Goal: Task Accomplishment & Management: Manage account settings

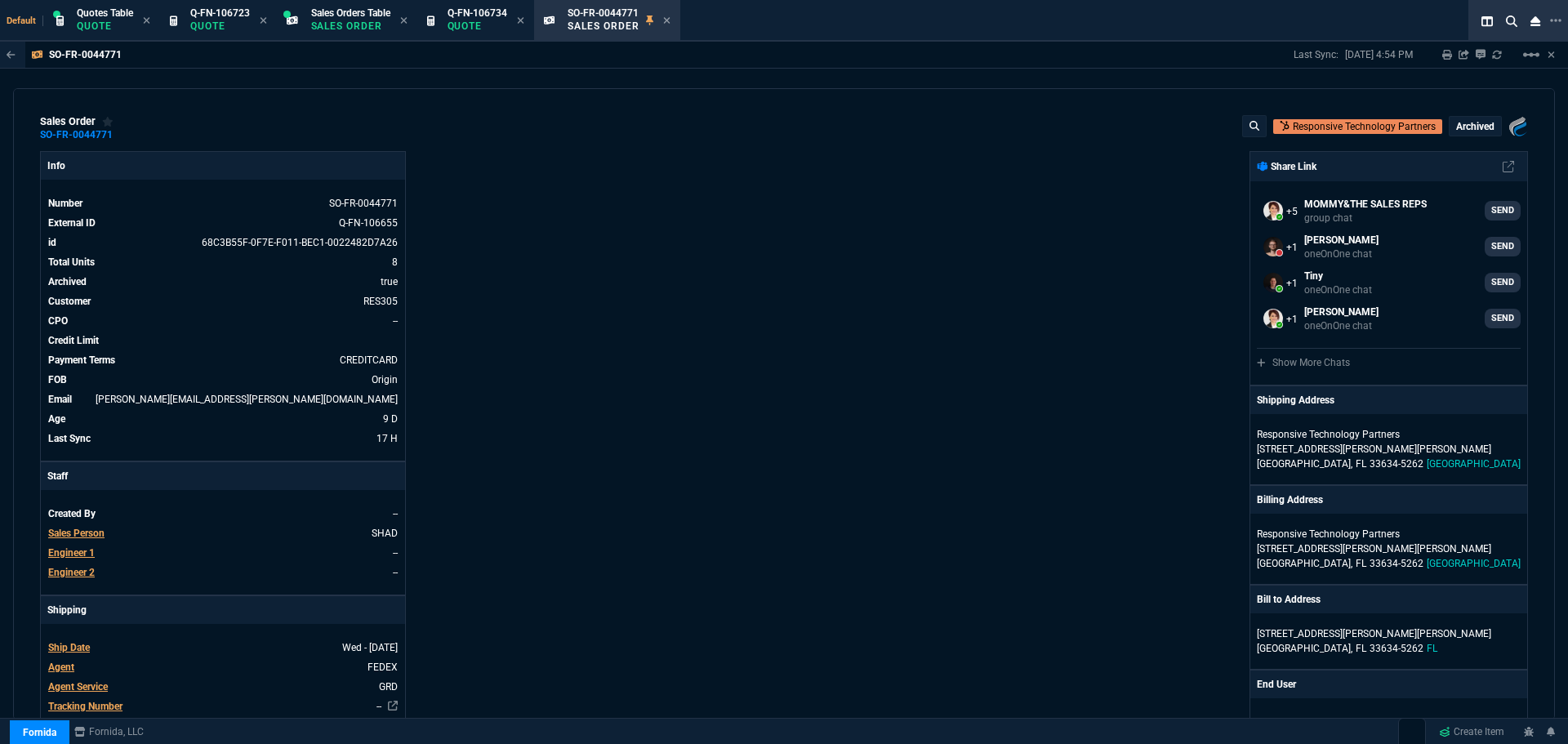
select select "16: [PERSON_NAME]"
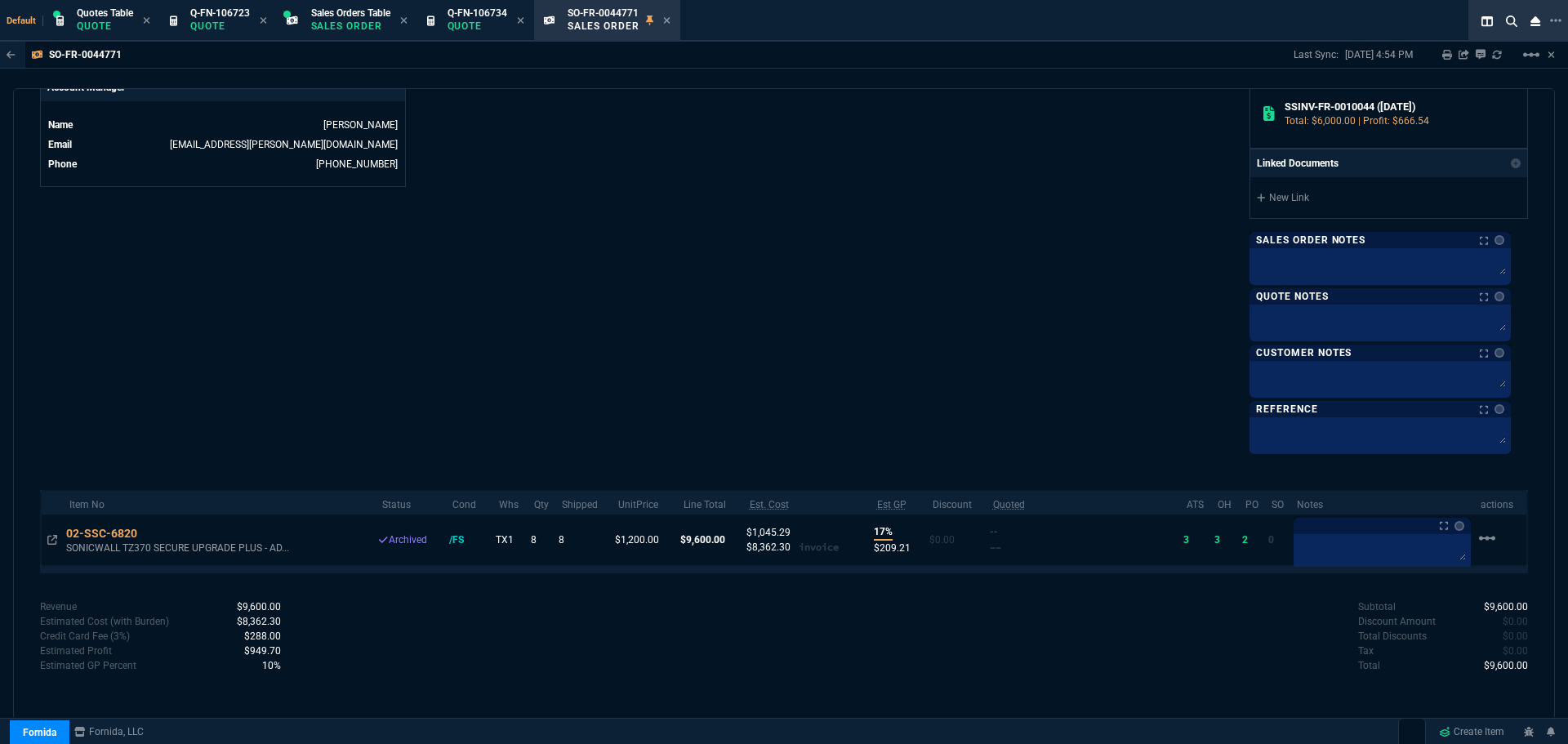
scroll to position [818, 0]
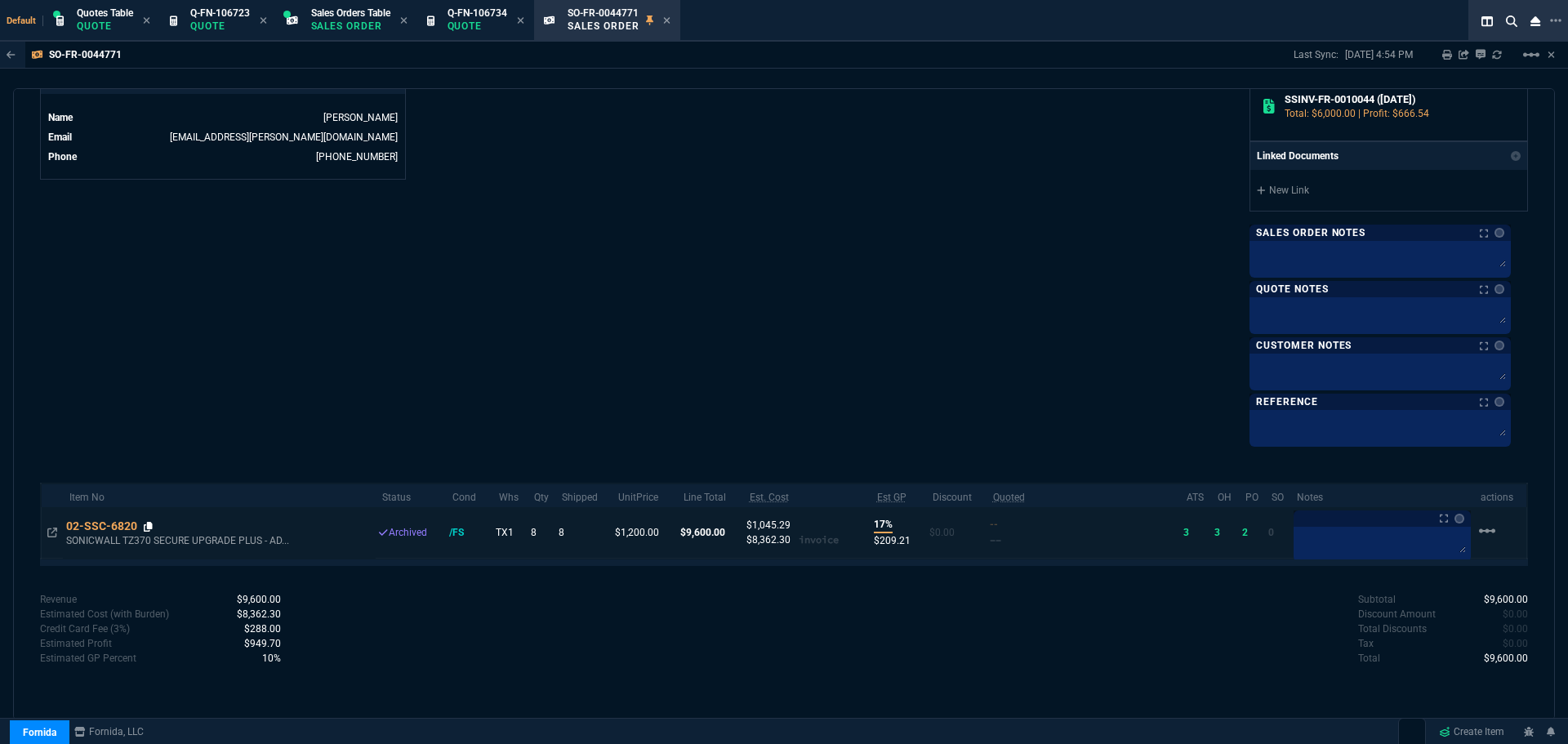
click at [151, 528] on icon at bounding box center [148, 527] width 9 height 10
click at [669, 19] on icon at bounding box center [666, 21] width 7 height 10
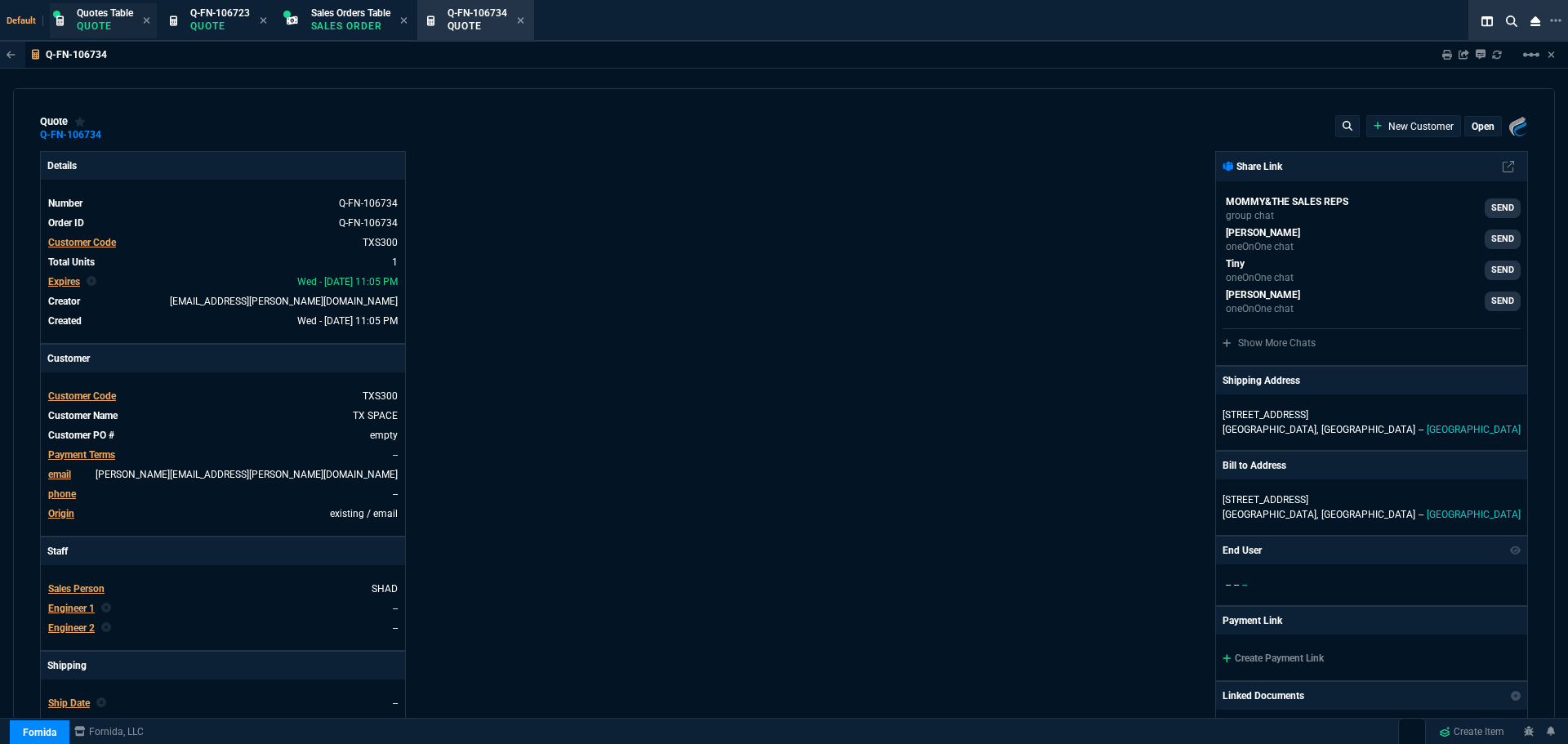
type input "15"
type input "71"
type input "21"
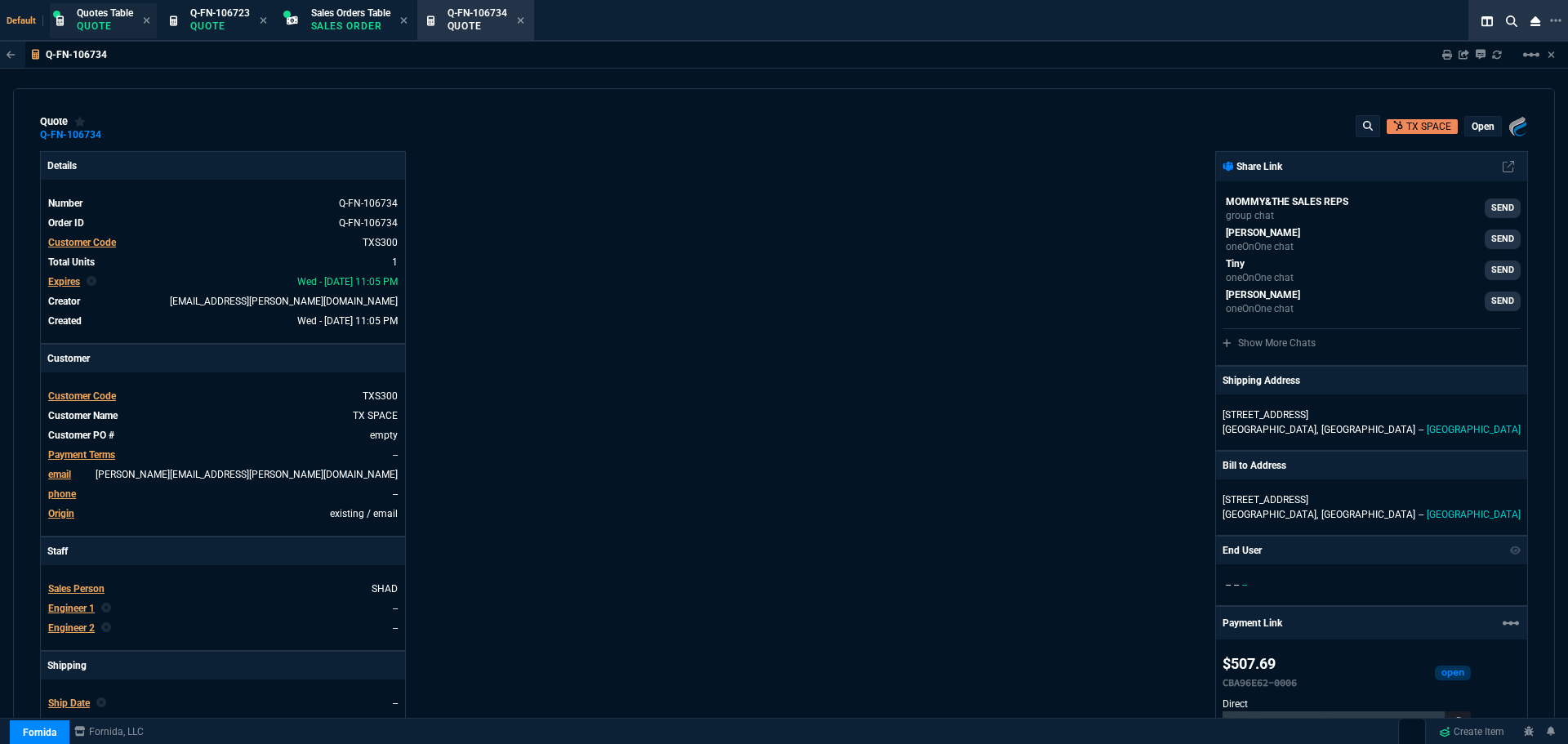
click at [102, 15] on span "Quotes Table" at bounding box center [105, 12] width 57 height 11
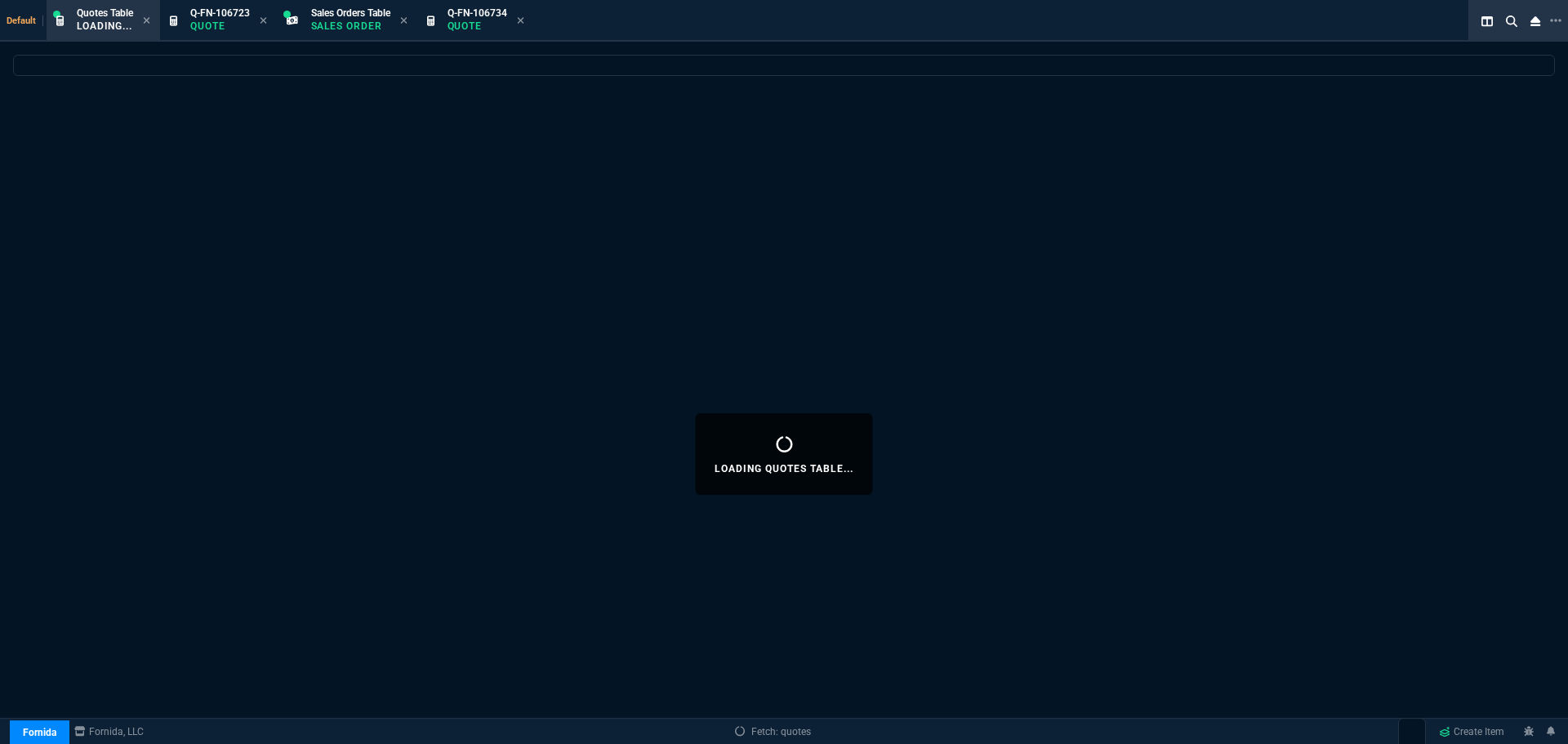
select select
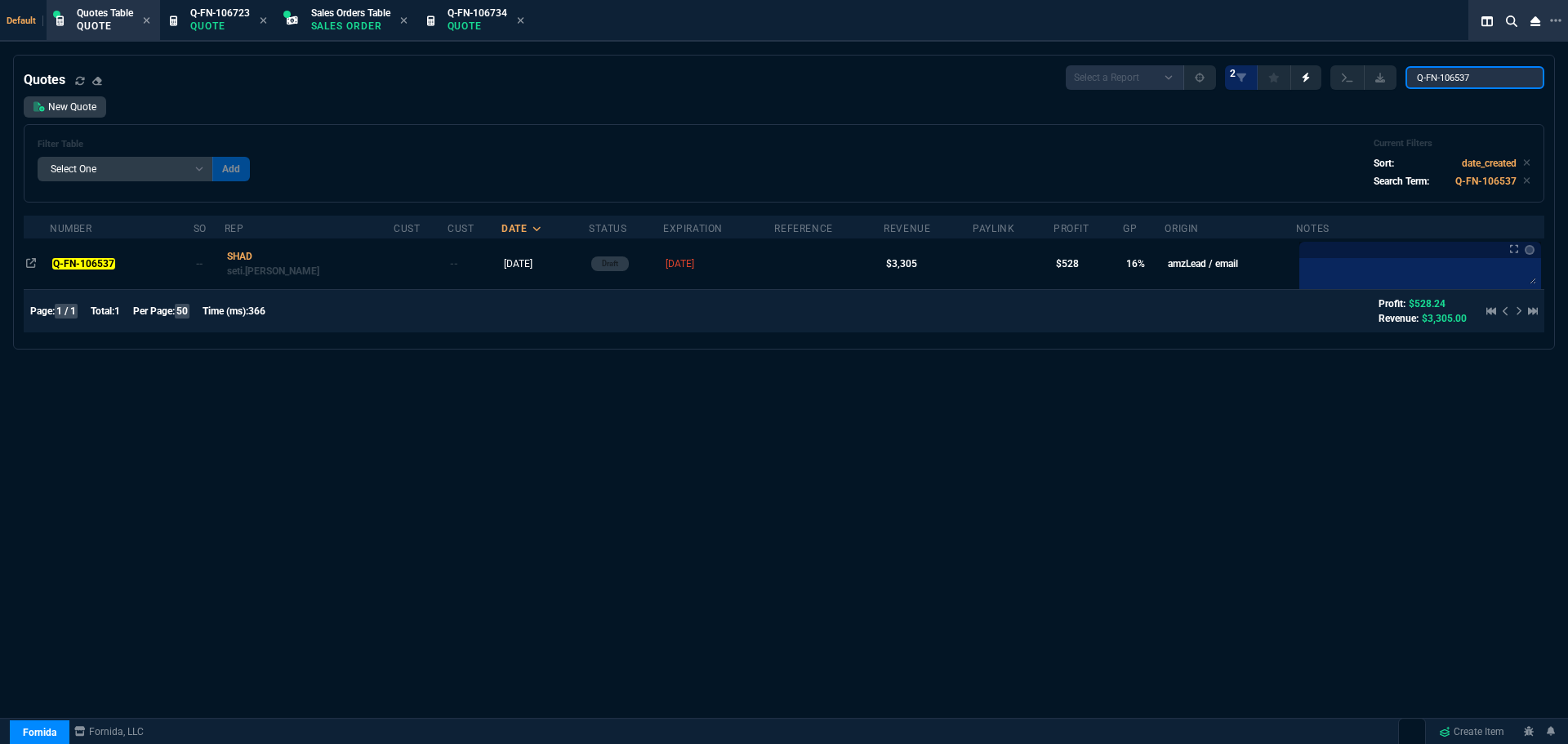
click at [1519, 79] on input "Q-FN-106537" at bounding box center [1474, 77] width 139 height 23
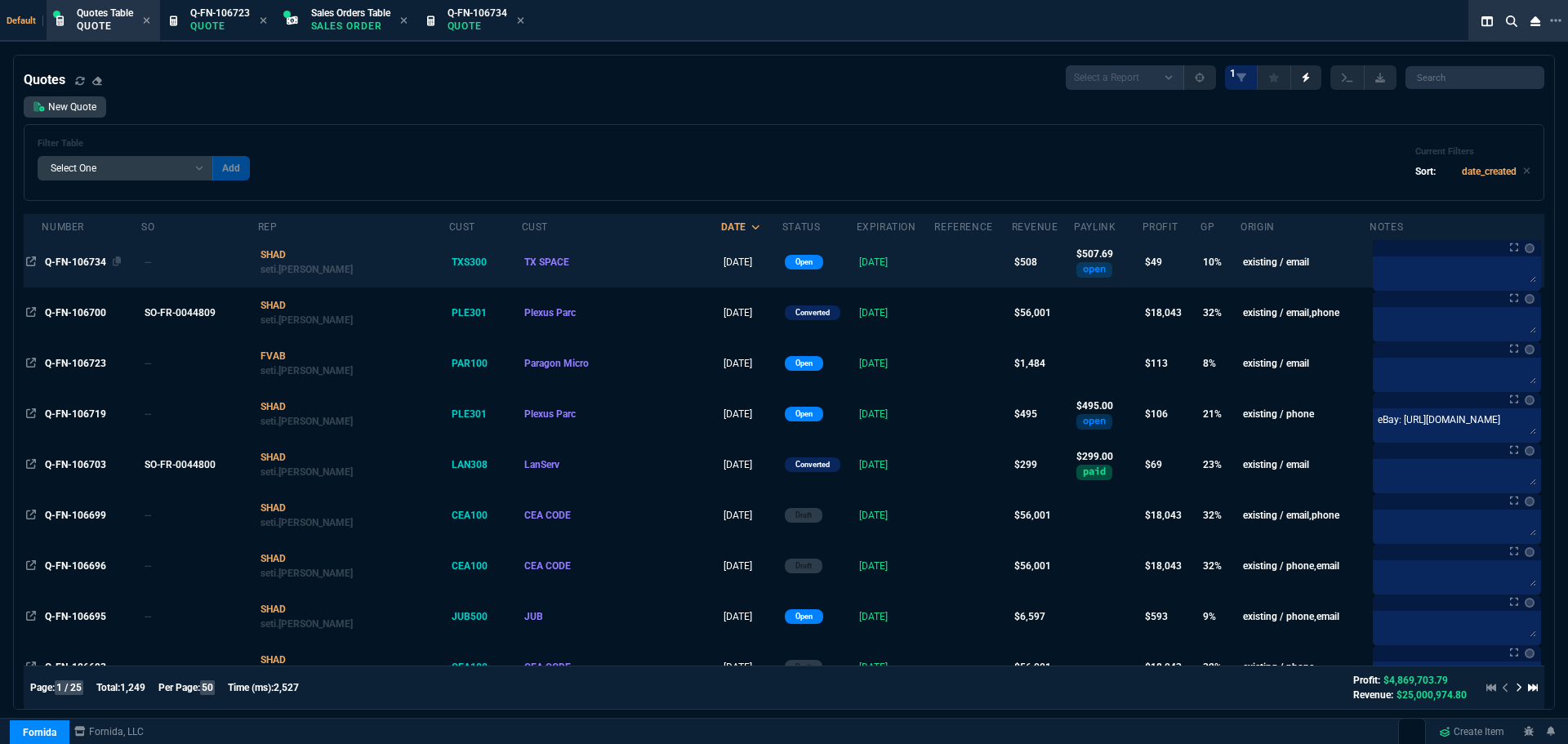
click at [67, 257] on span "Q-FN-106734" at bounding box center [75, 261] width 61 height 11
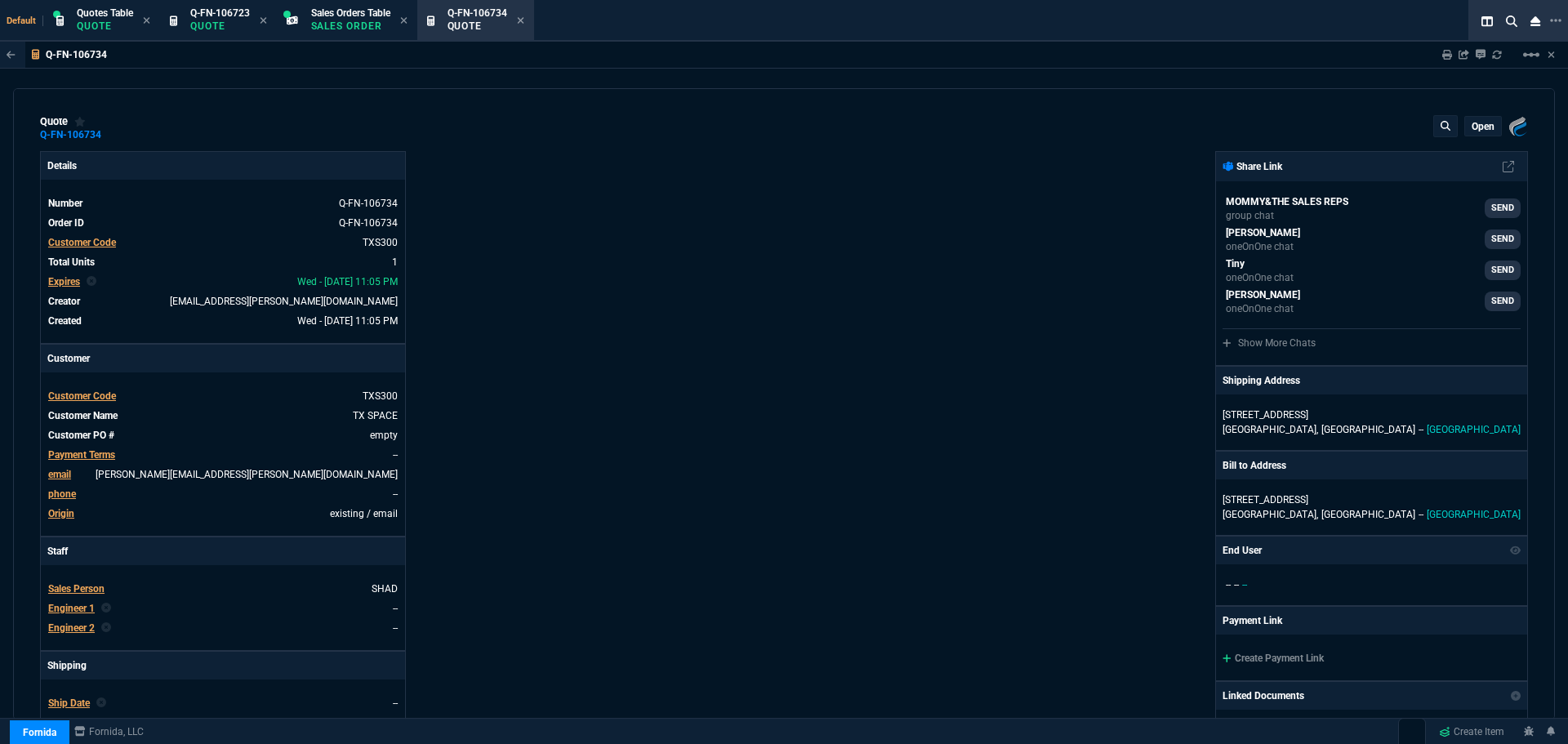
type input "15"
type input "71"
type input "21"
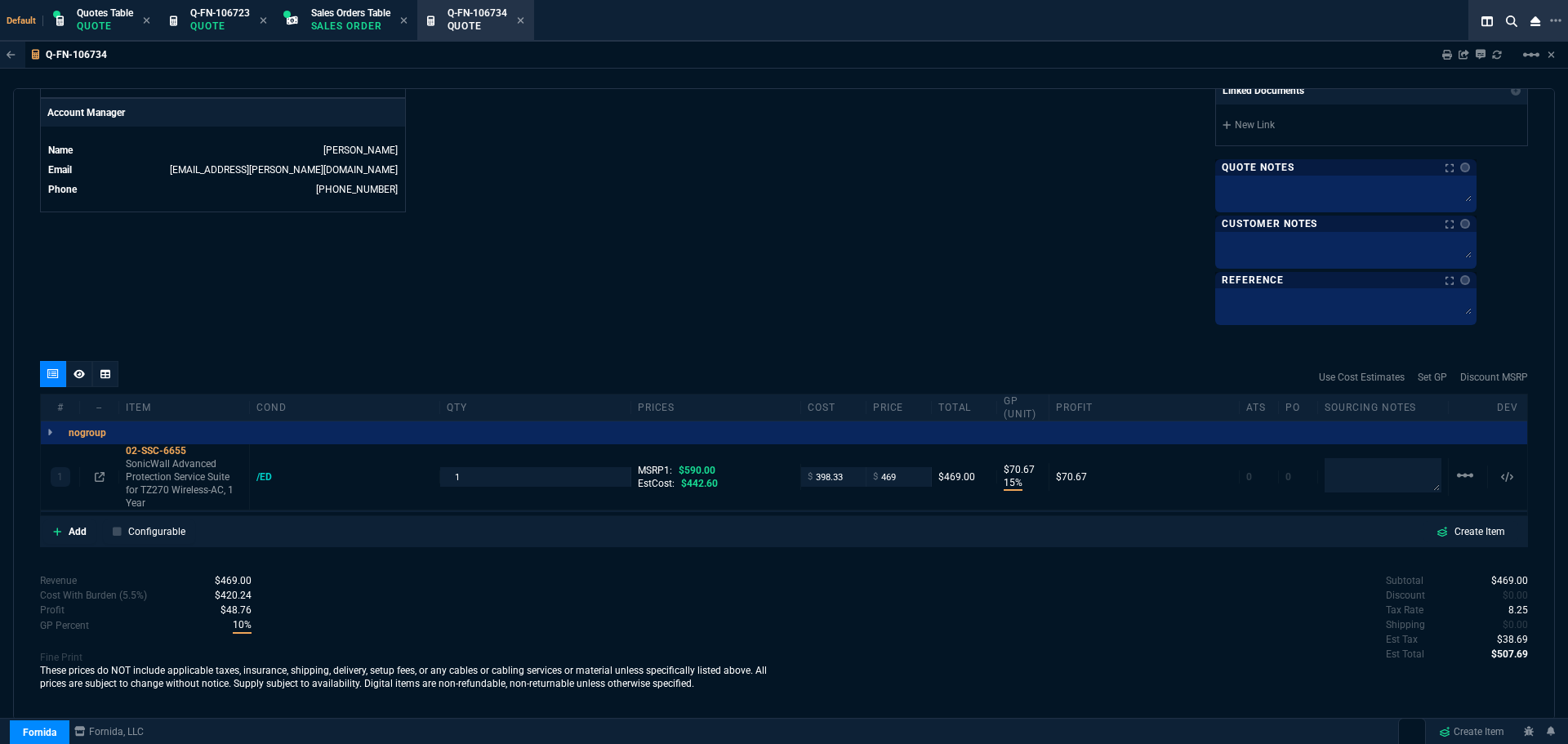
scroll to position [785, 0]
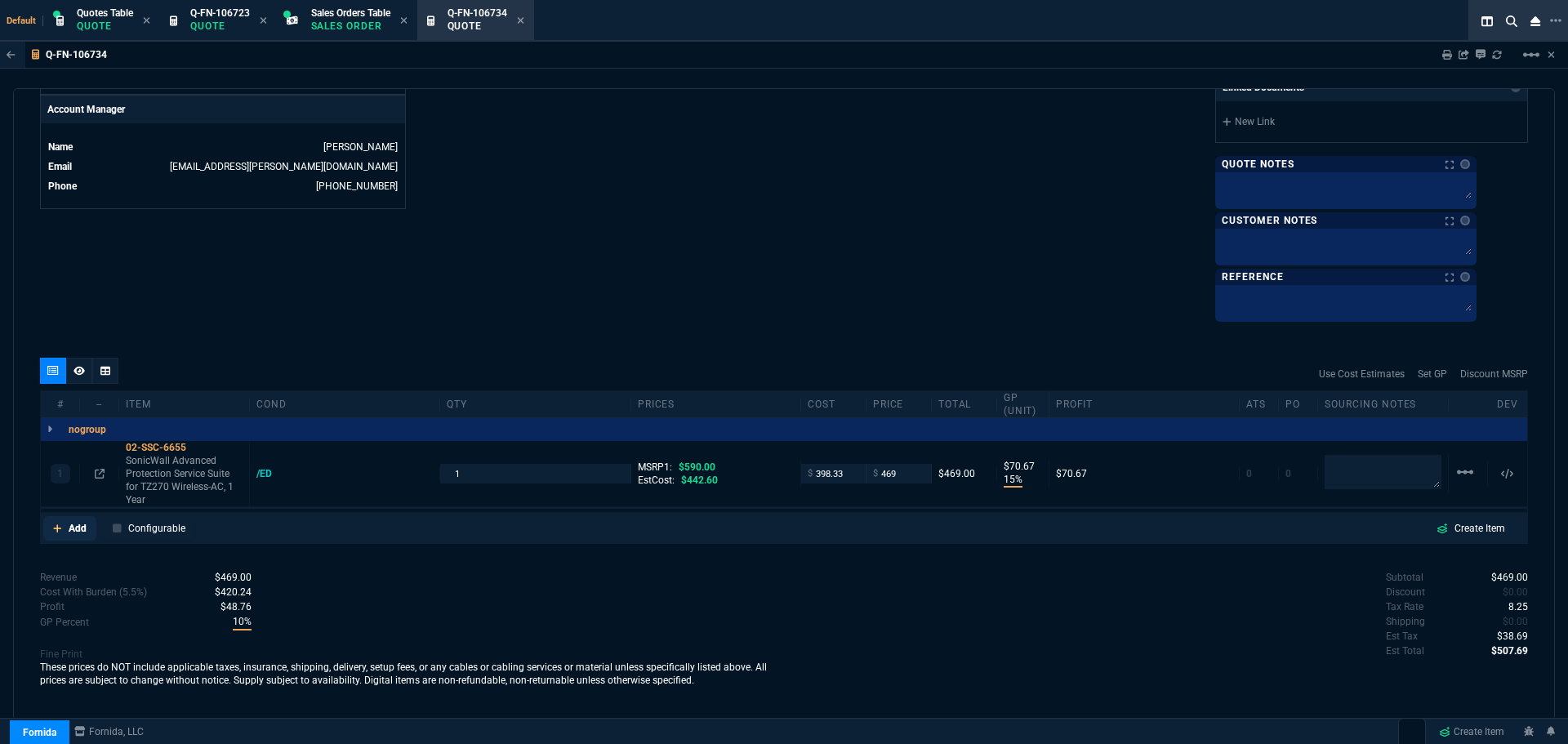
click at [71, 527] on p "Add" at bounding box center [78, 528] width 18 height 15
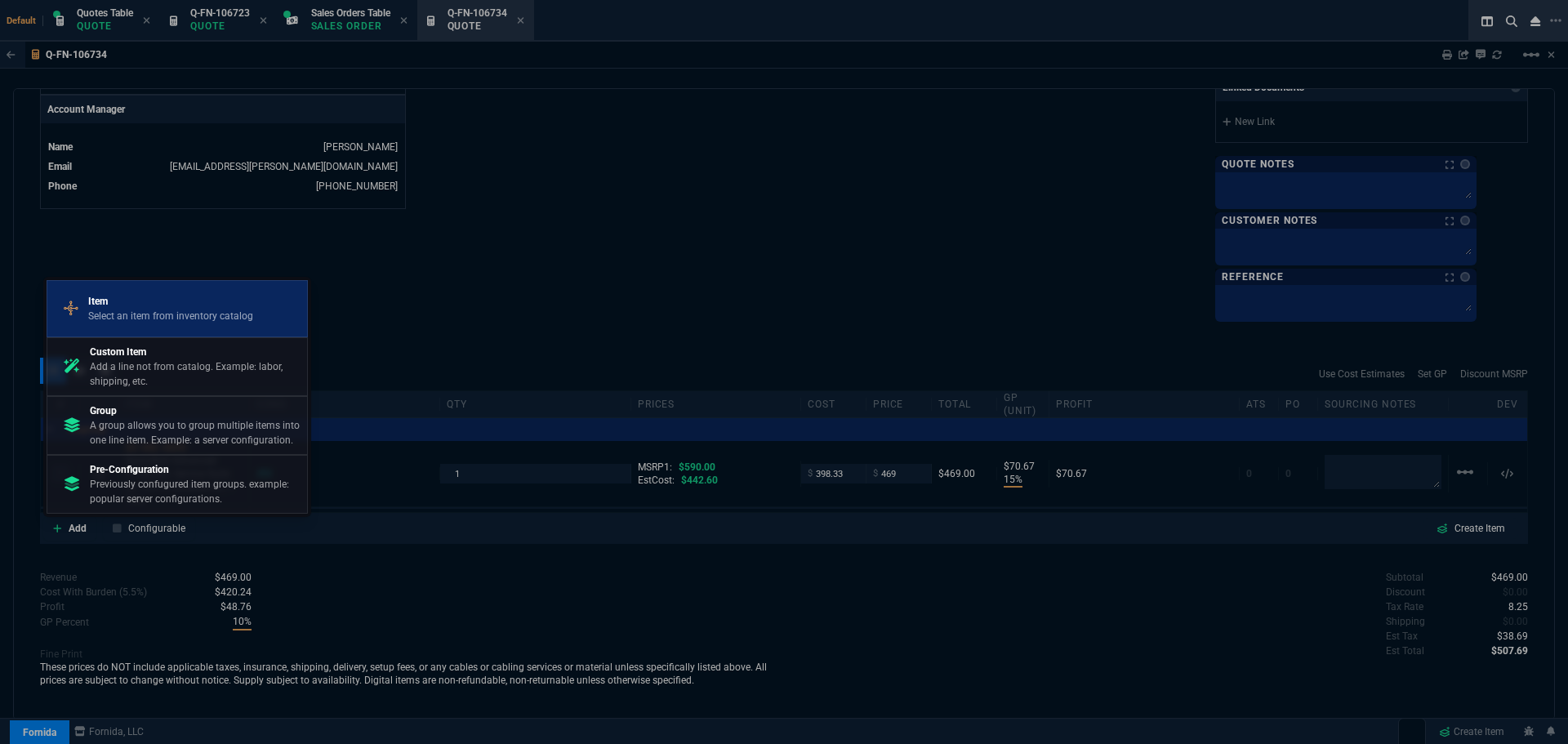
click at [170, 309] on p "Select an item from inventory catalog" at bounding box center [170, 316] width 165 height 15
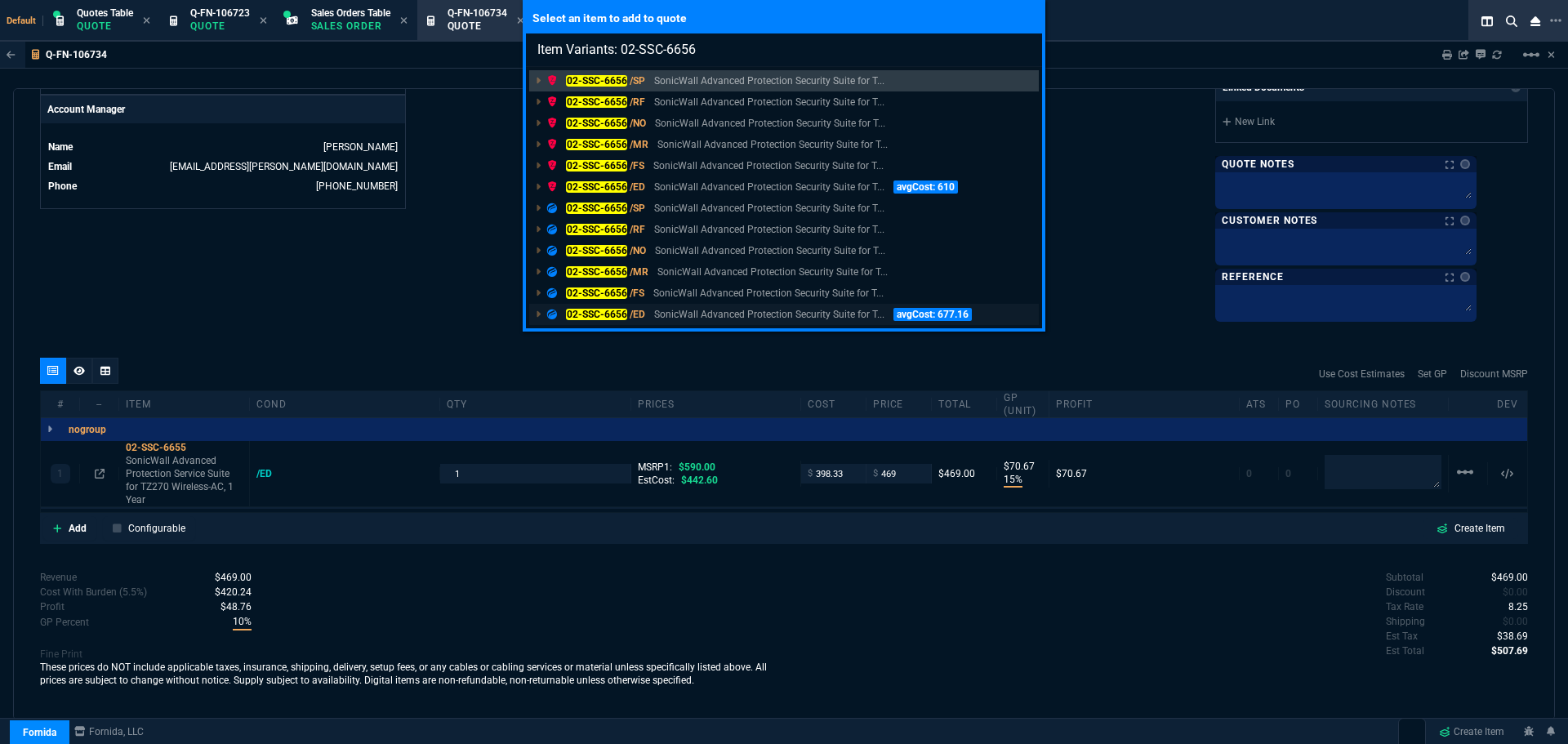
type input "Item Variants: 02-SSC-6656"
click at [608, 312] on mark "02-SSC-6656" at bounding box center [596, 314] width 61 height 11
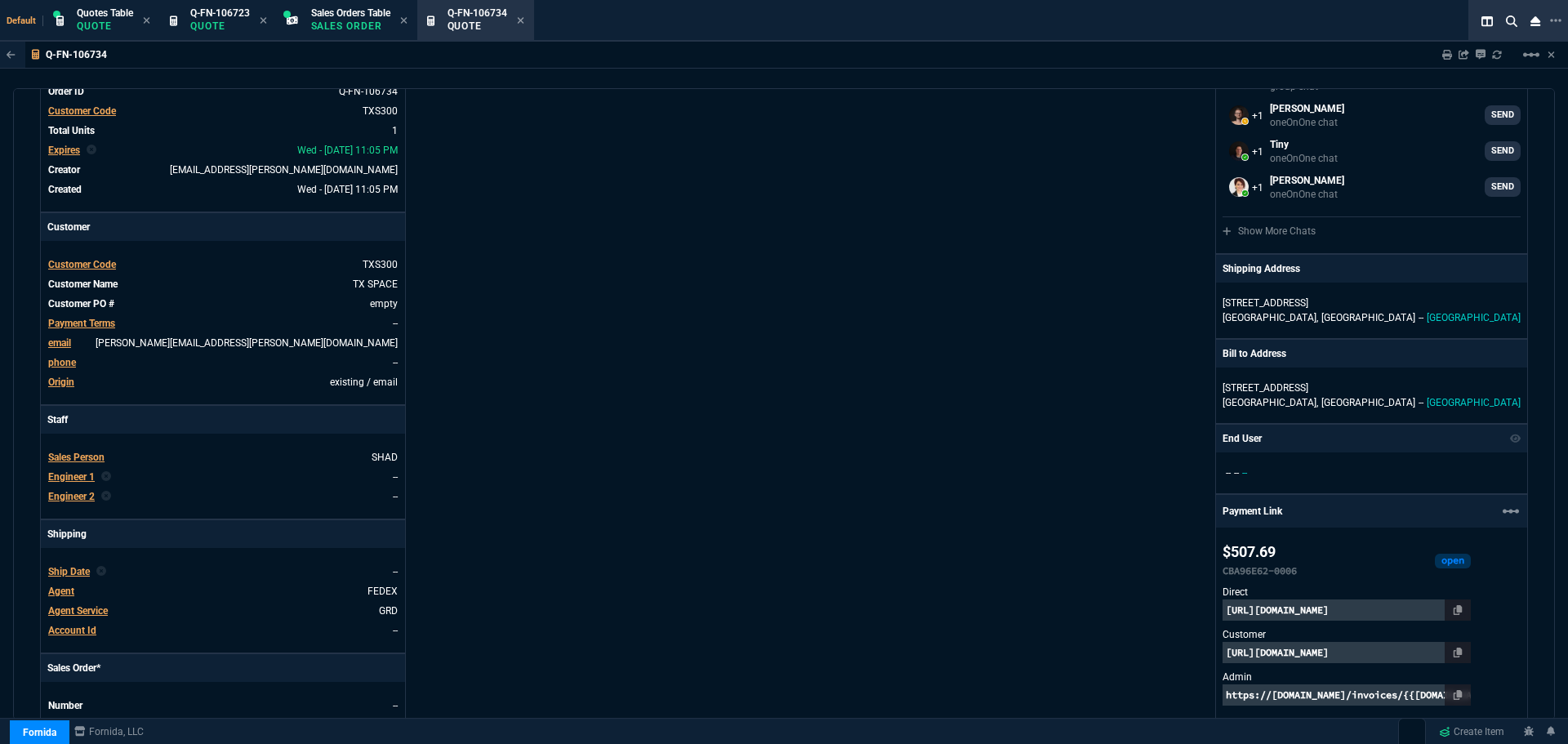
scroll to position [0, 0]
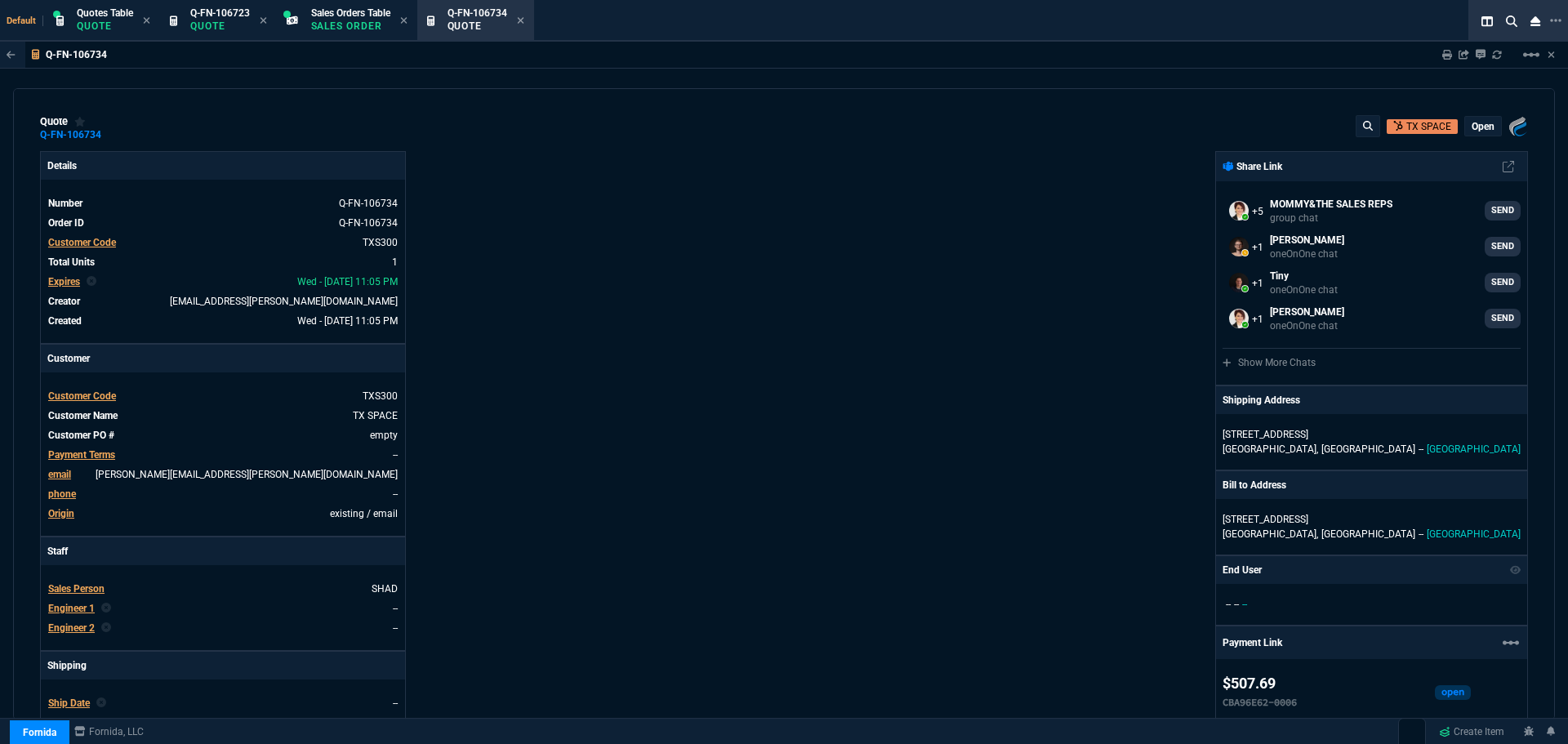
click at [1475, 125] on p "open" at bounding box center [1483, 126] width 23 height 13
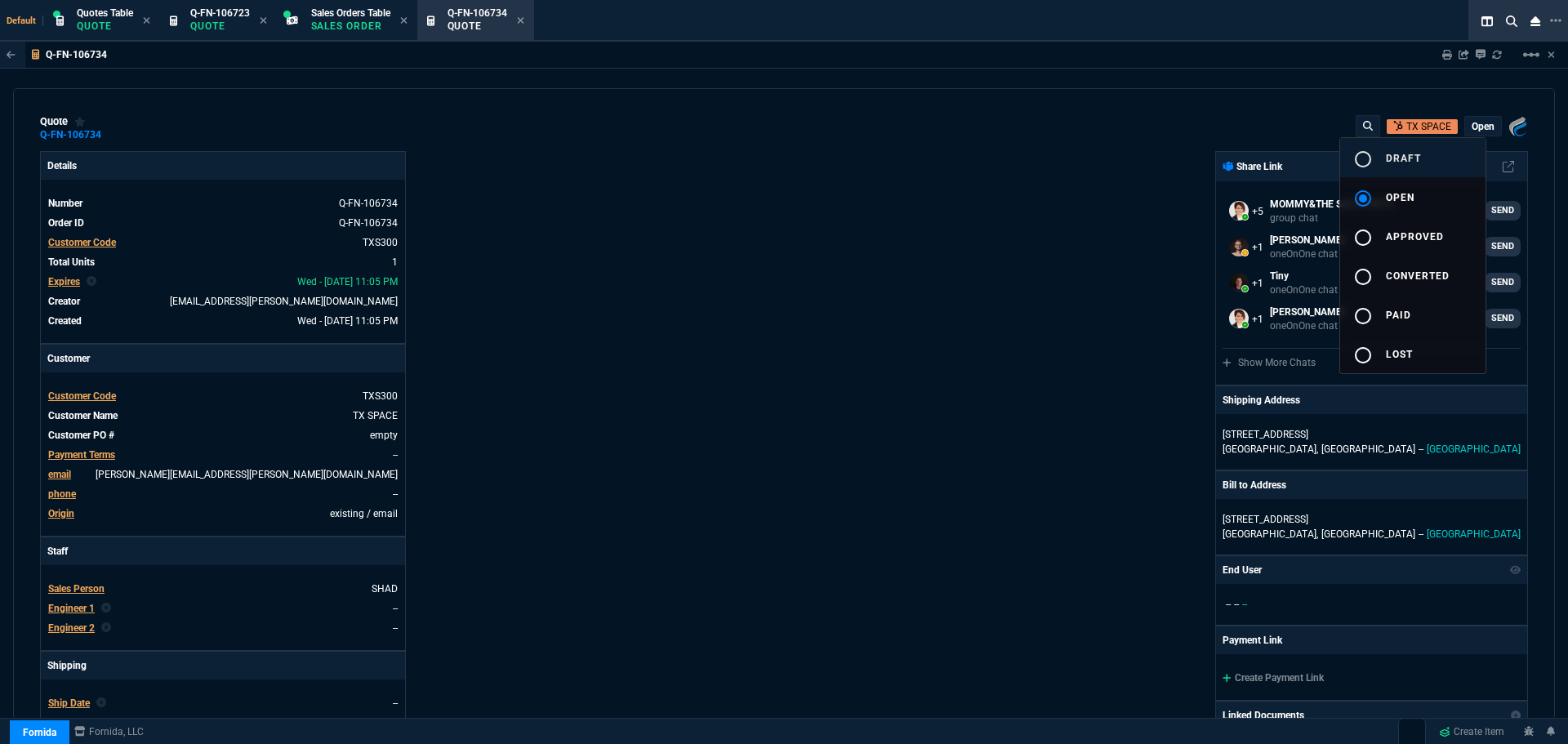
click at [1367, 160] on mat-icon "radio_button_unchecked" at bounding box center [1364, 160] width 20 height 20
type input "15"
type input "71"
type input "18"
type input "148"
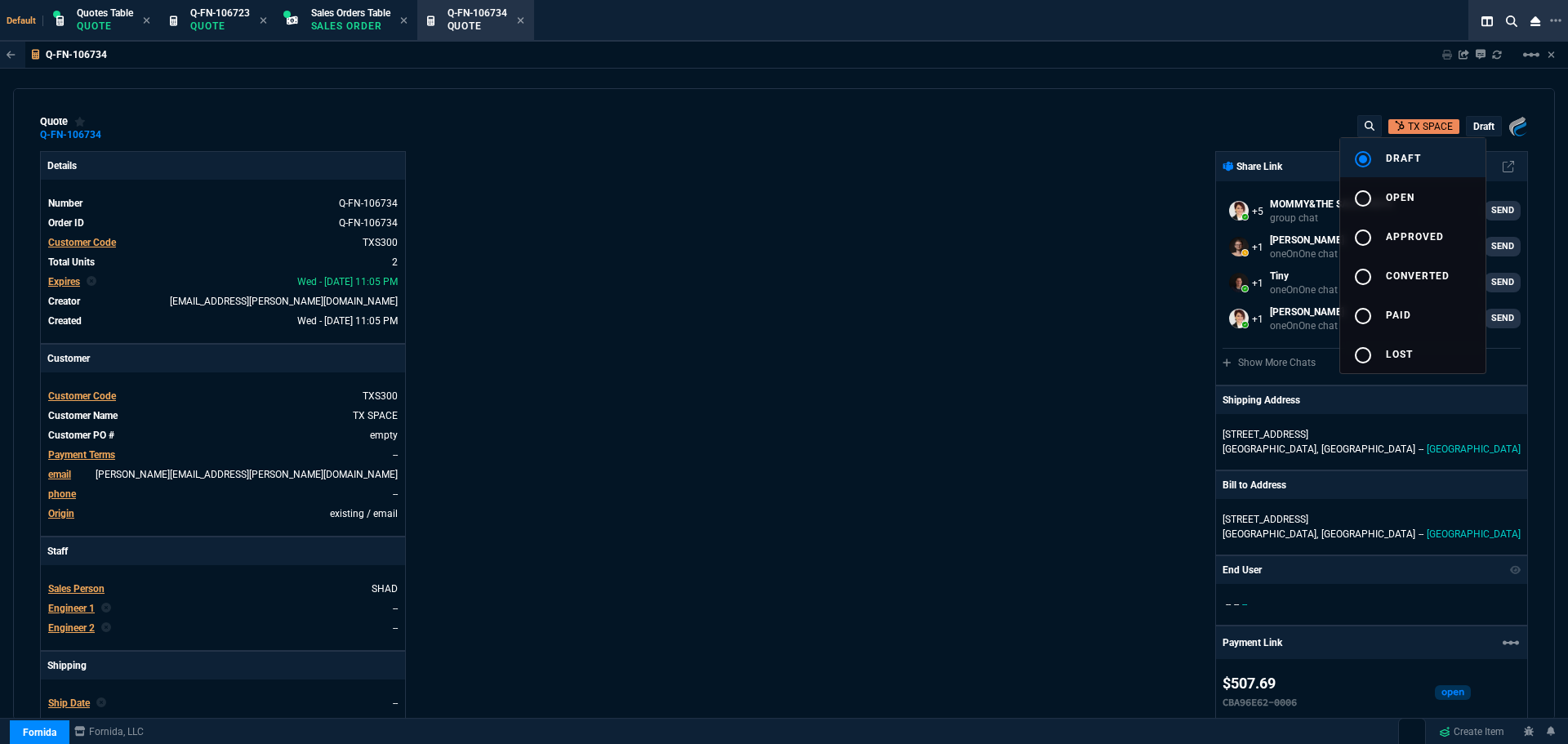
type input "21"
type input "1042.62"
click at [611, 498] on div at bounding box center [784, 372] width 1568 height 744
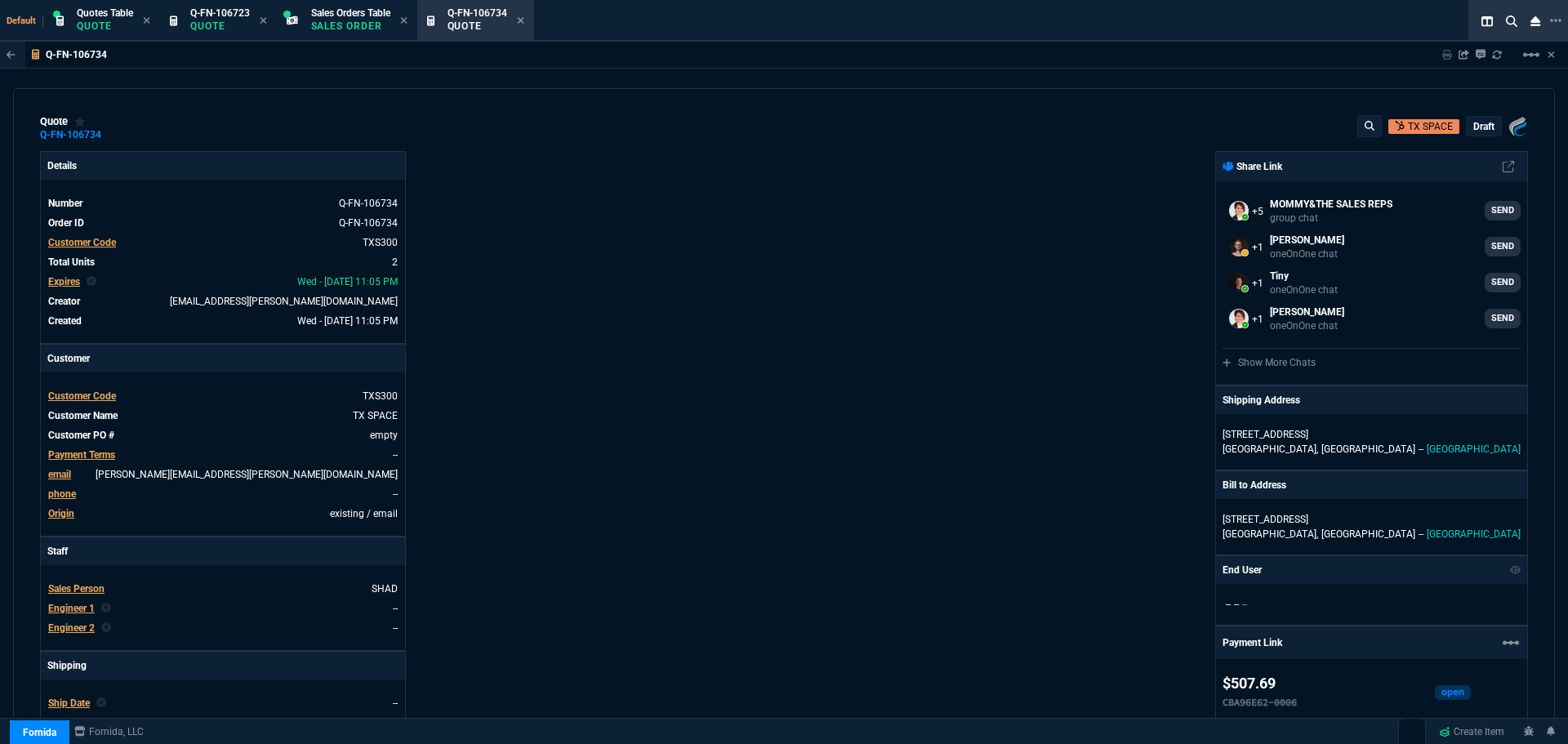
type input "21"
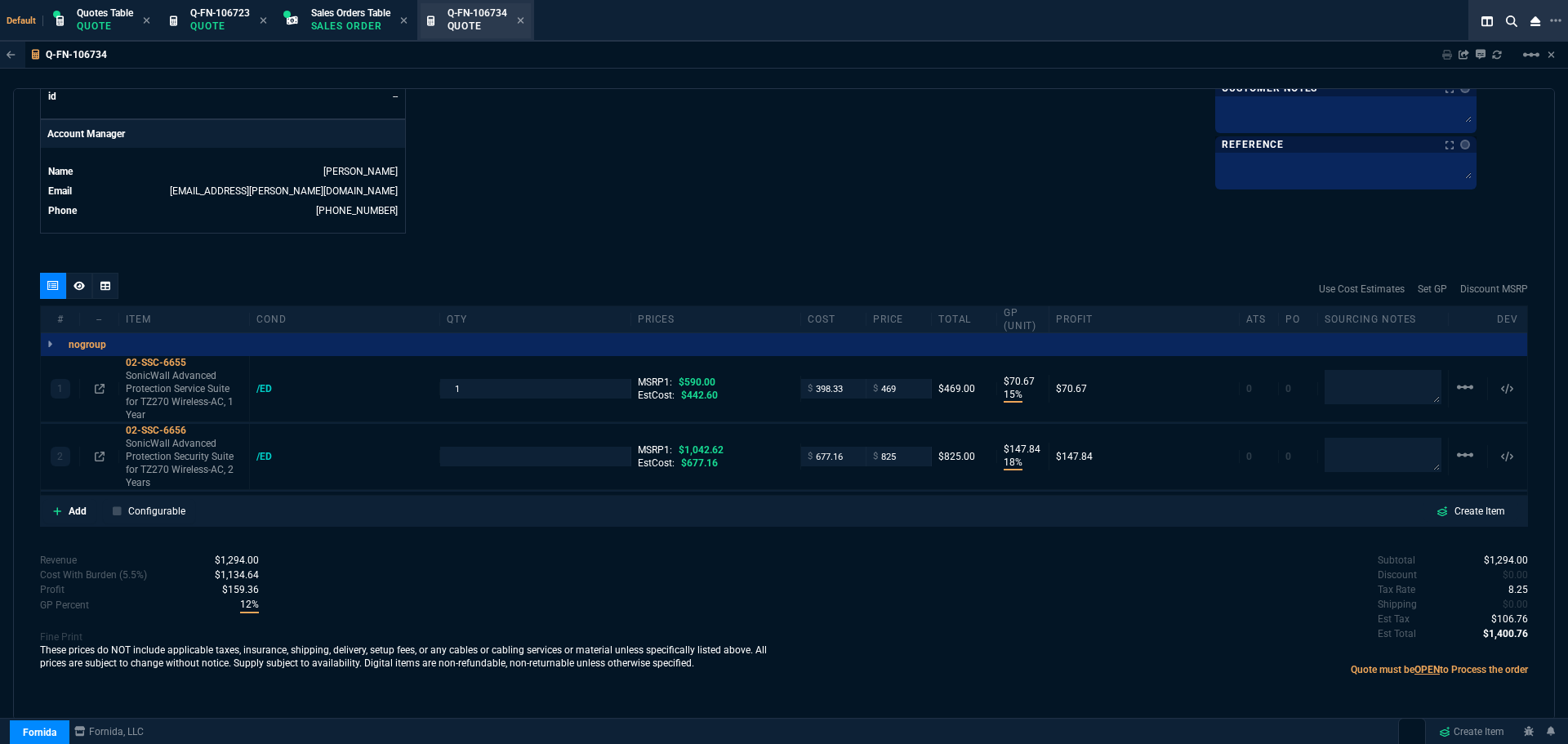
scroll to position [760, 0]
click at [77, 516] on p "Add" at bounding box center [78, 511] width 18 height 15
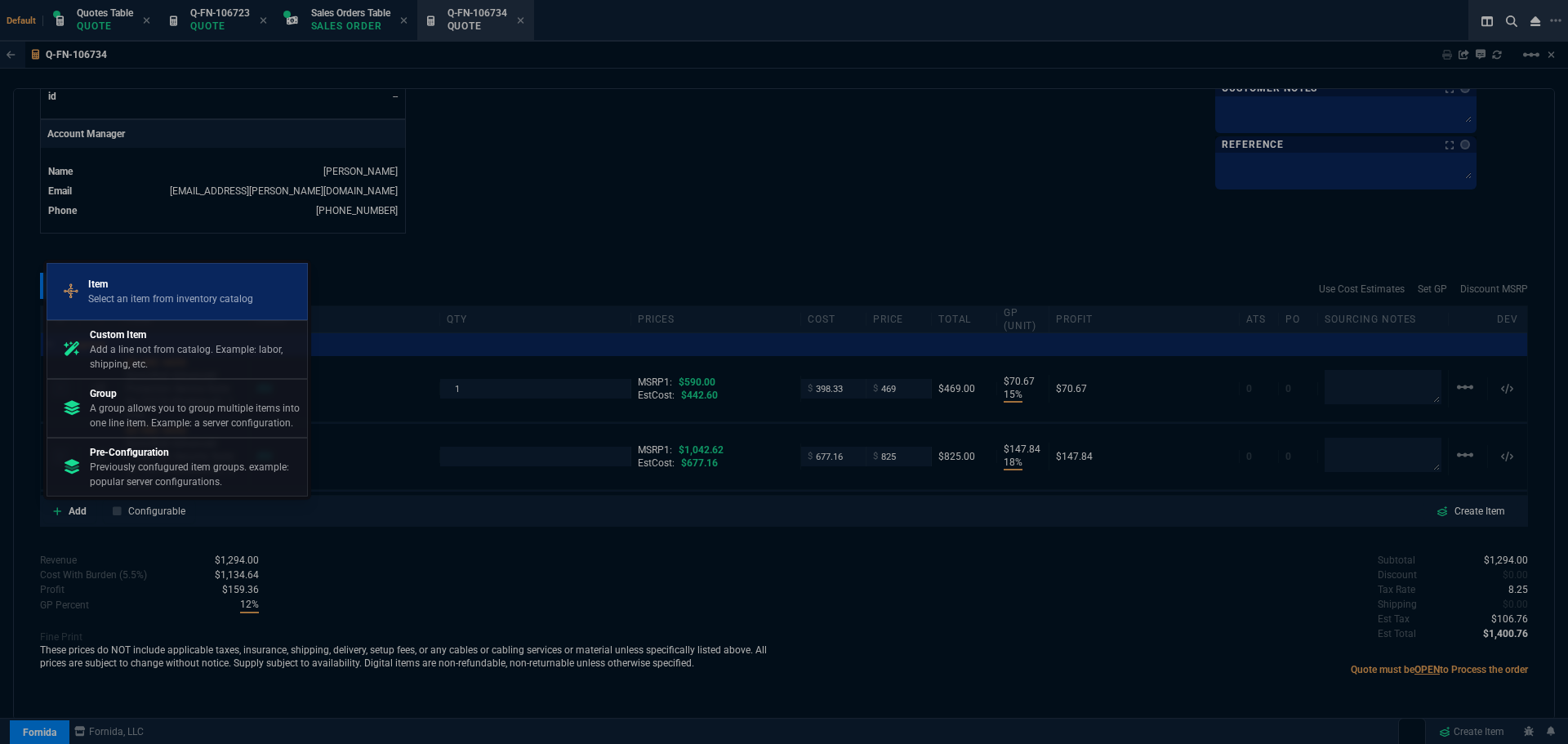
click at [107, 297] on p "Select an item from inventory catalog" at bounding box center [170, 298] width 165 height 15
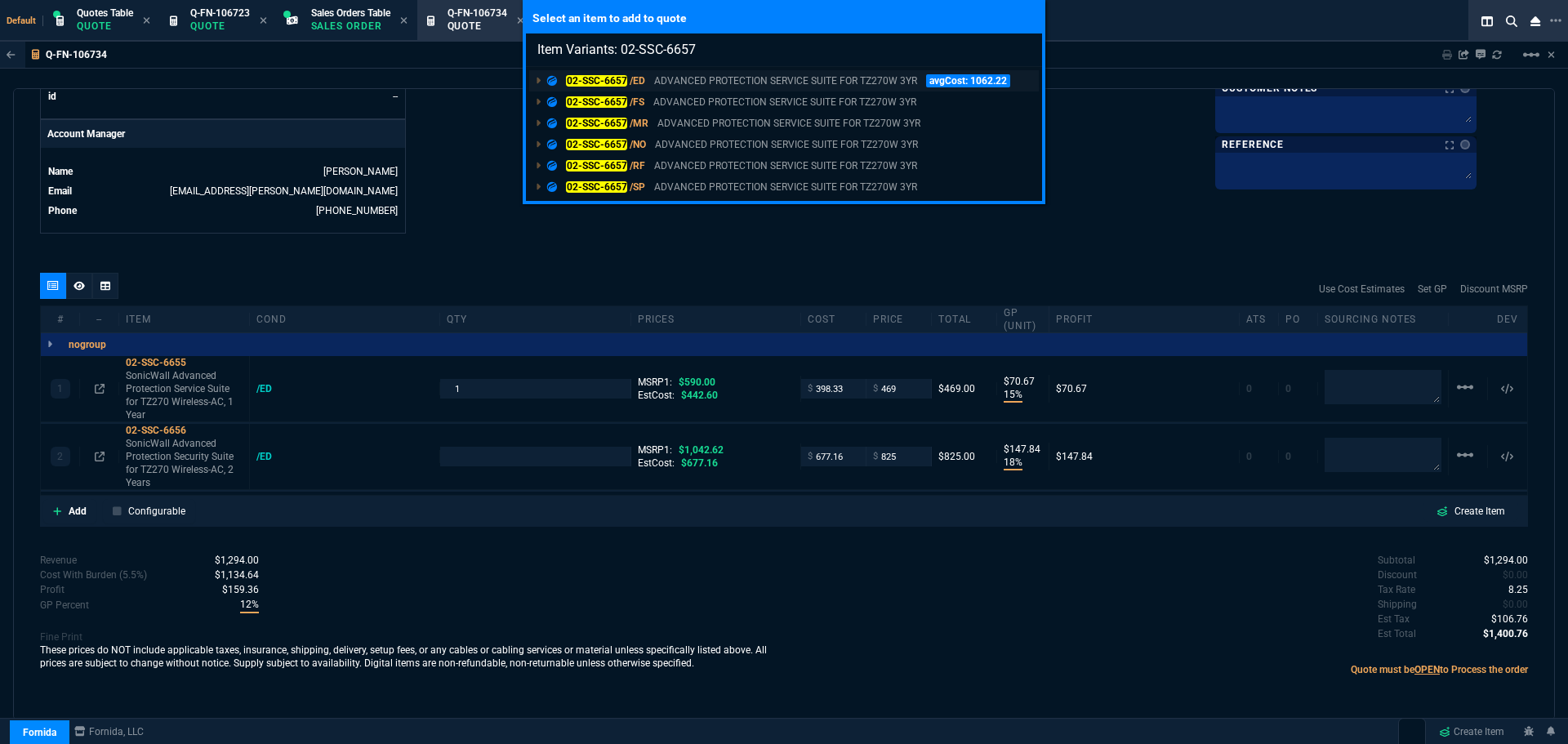
type input "Item Variants: 02-SSC-6657"
click at [589, 80] on mark "02-SSC-6657" at bounding box center [596, 80] width 61 height 11
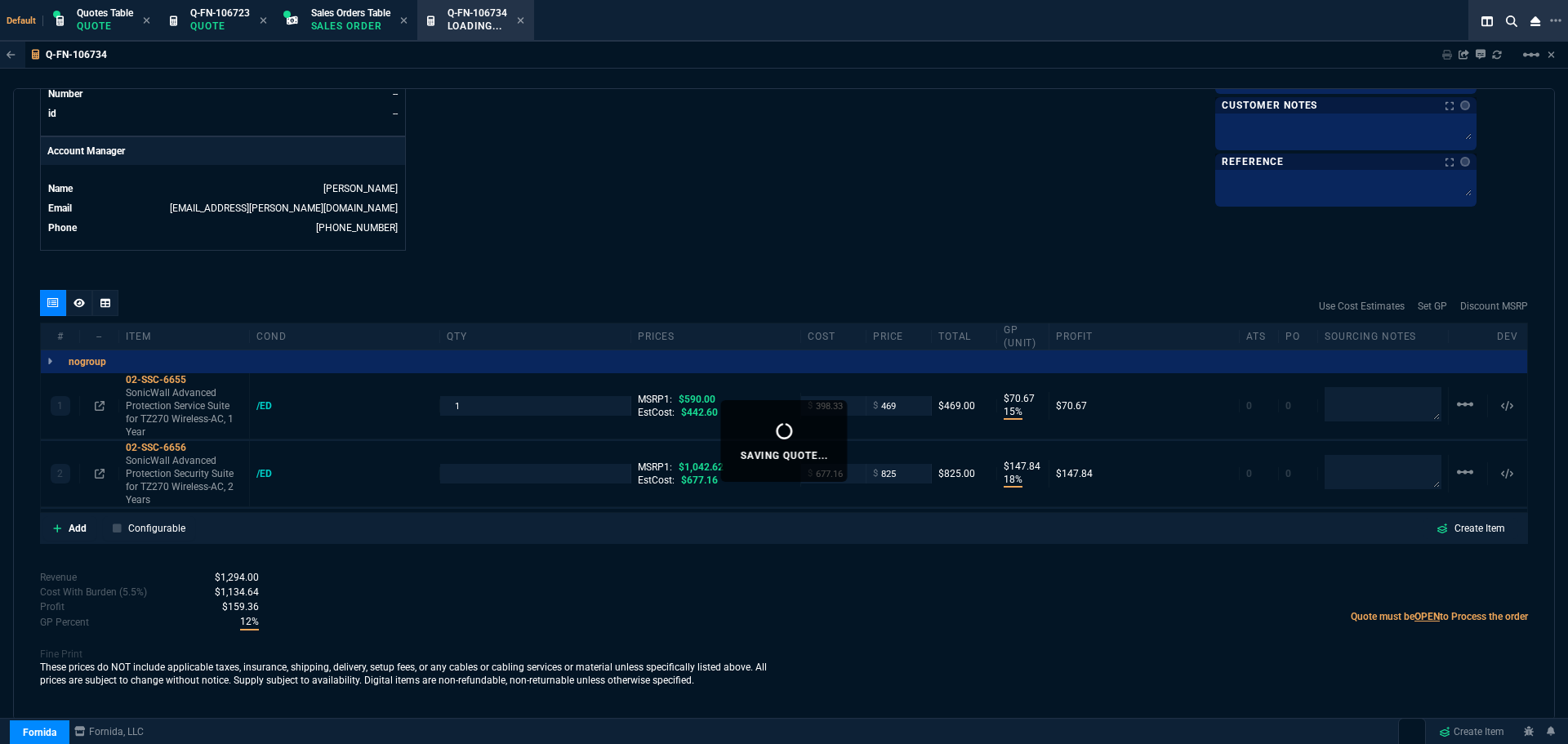
type input "1"
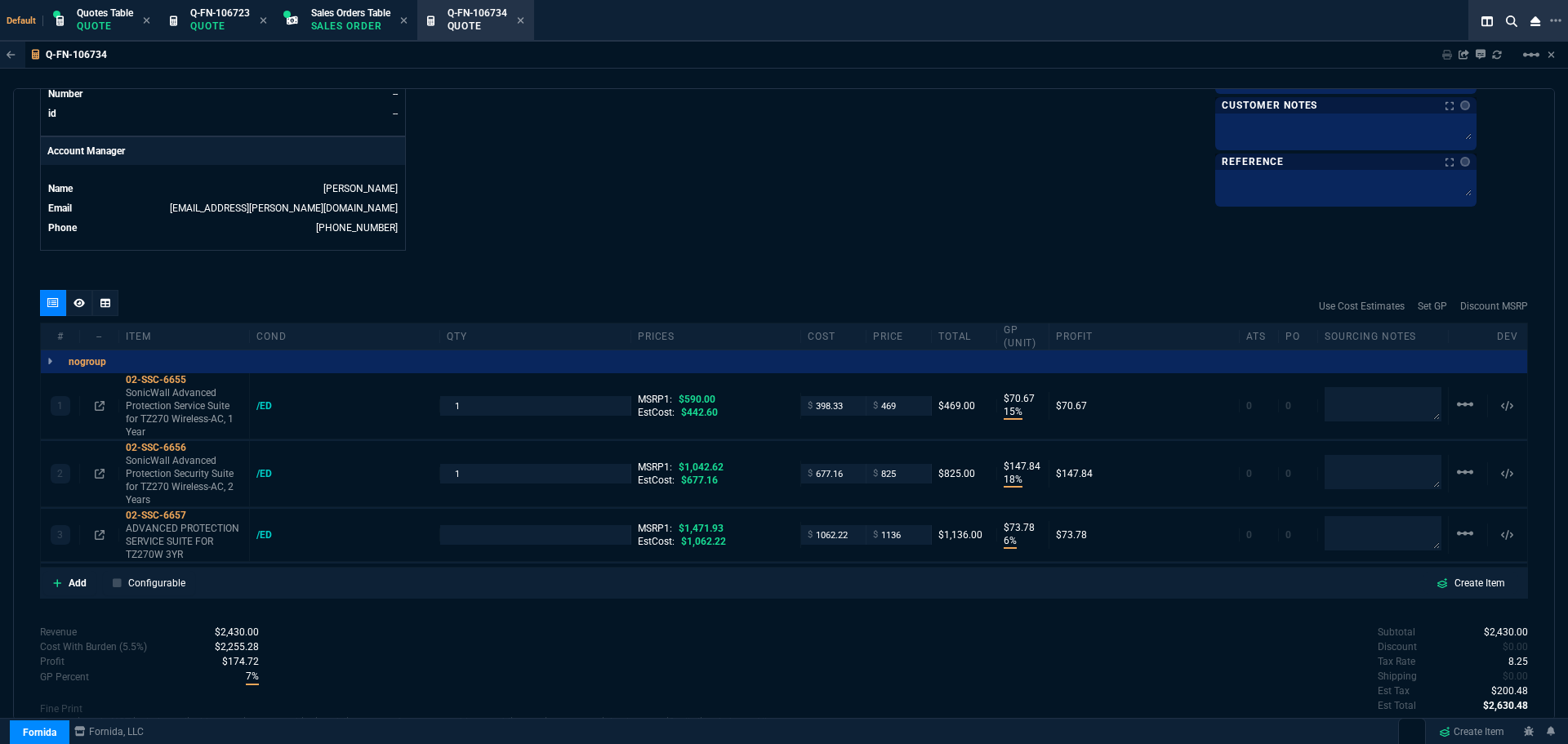
type input "15"
type input "71"
type input "18"
type input "148"
type input "6"
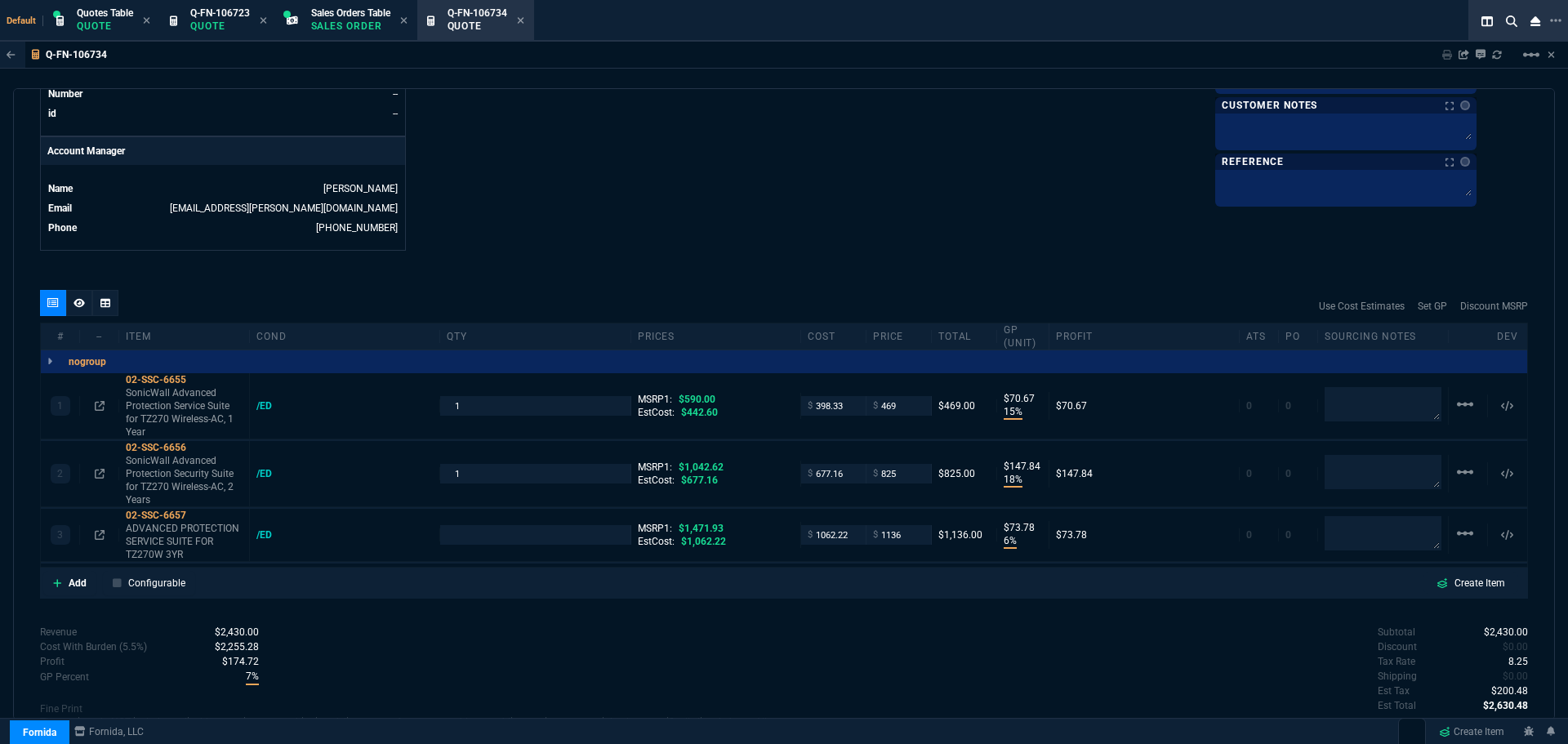
type input "74"
type input "21"
type input "23"
click at [198, 454] on fa-icon at bounding box center [196, 447] width 9 height 11
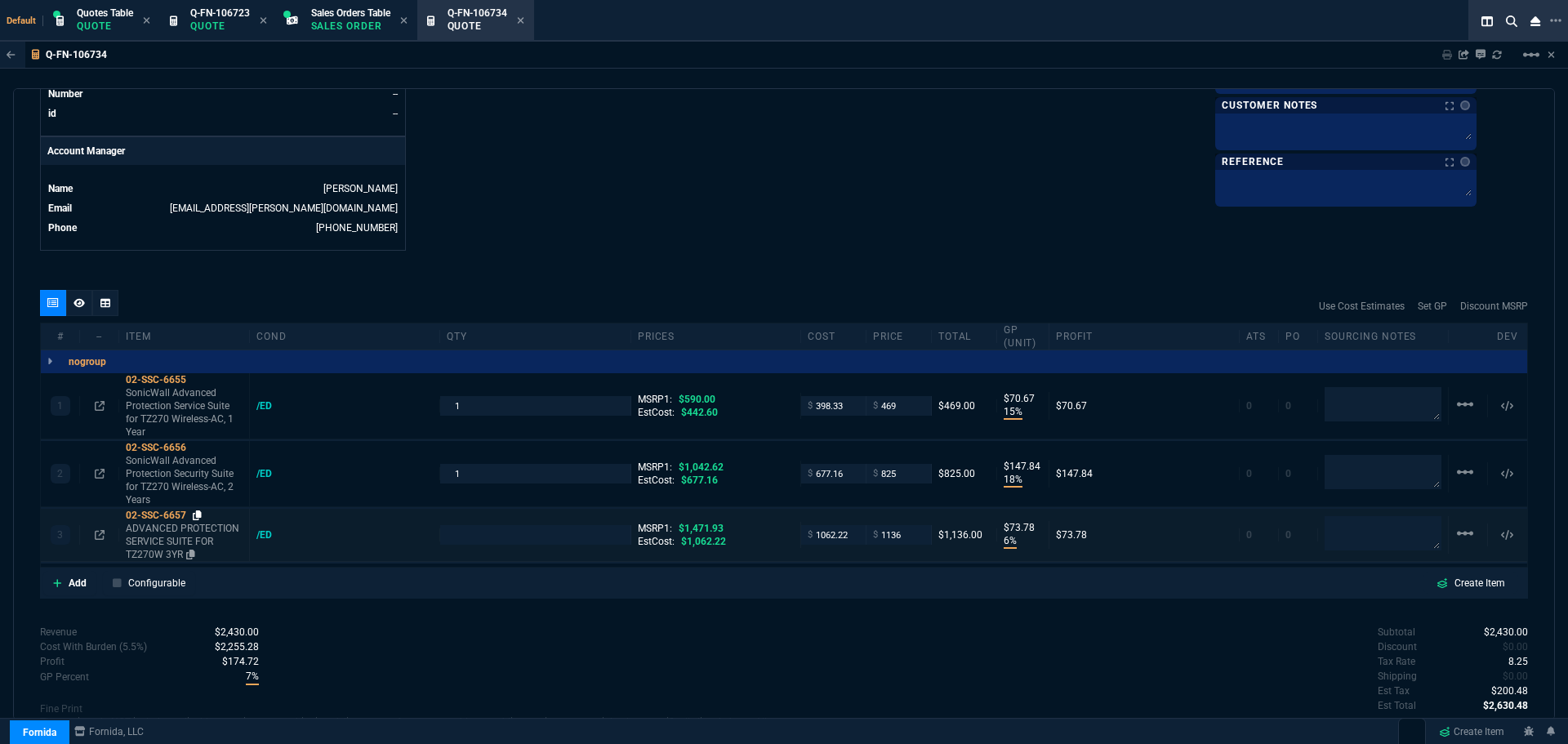
click at [198, 514] on icon at bounding box center [196, 516] width 9 height 10
click at [813, 537] on input "1062.22" at bounding box center [834, 535] width 52 height 19
type input "956"
click at [1352, 403] on textarea at bounding box center [1382, 404] width 117 height 34
type input "1"
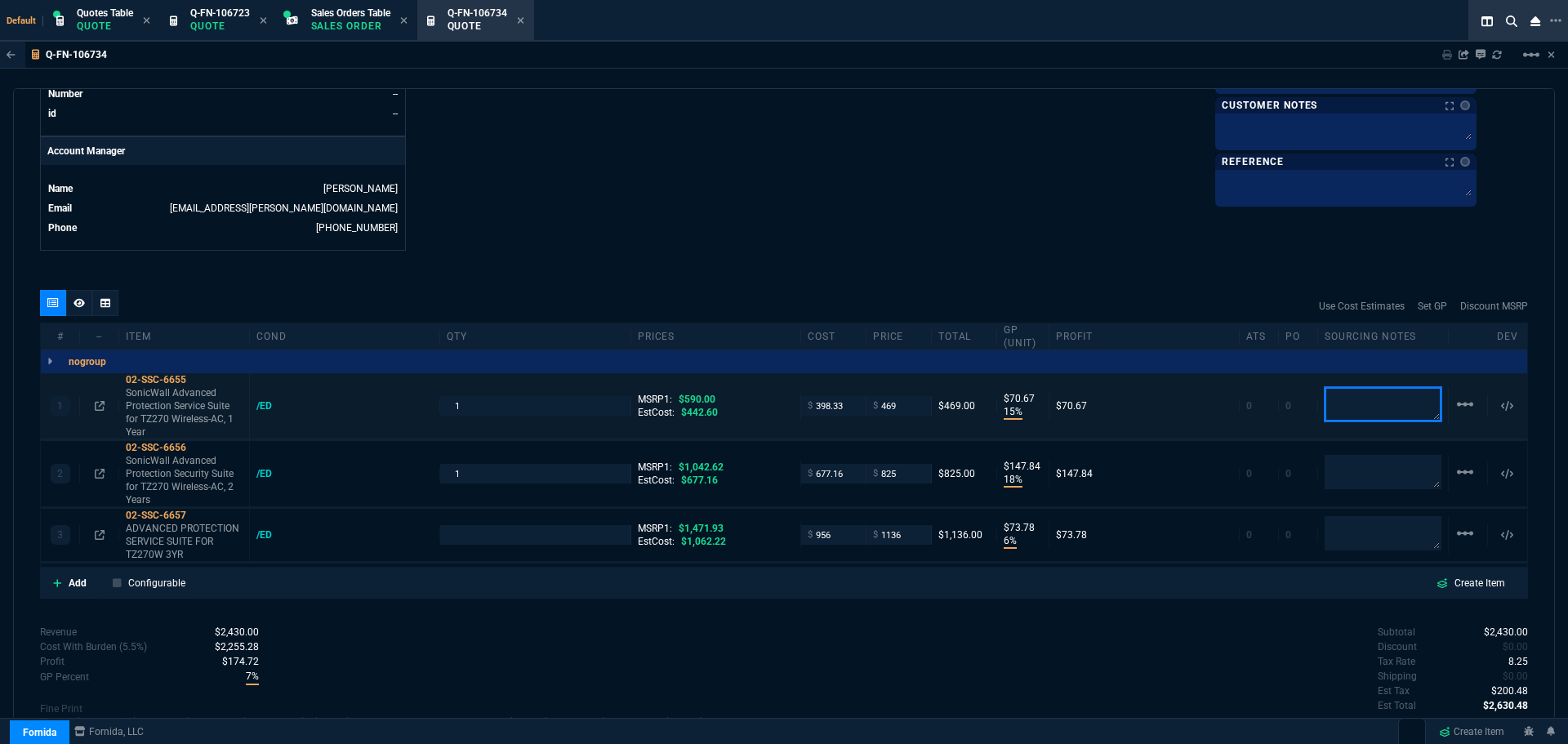
type input "956"
type input "16"
type input "180"
type textarea "D&H"
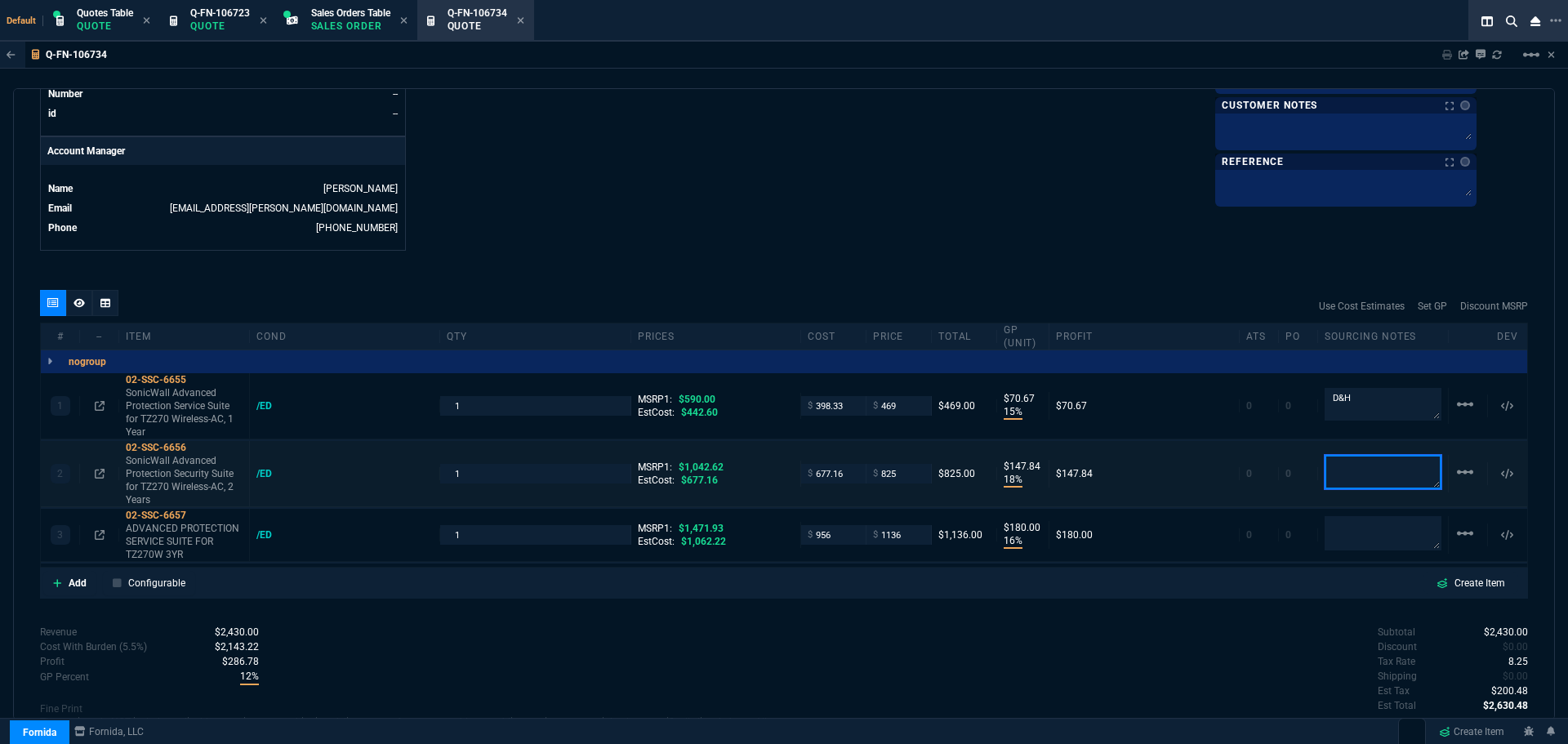
click at [1359, 475] on textarea at bounding box center [1382, 472] width 117 height 34
type textarea "D&H"
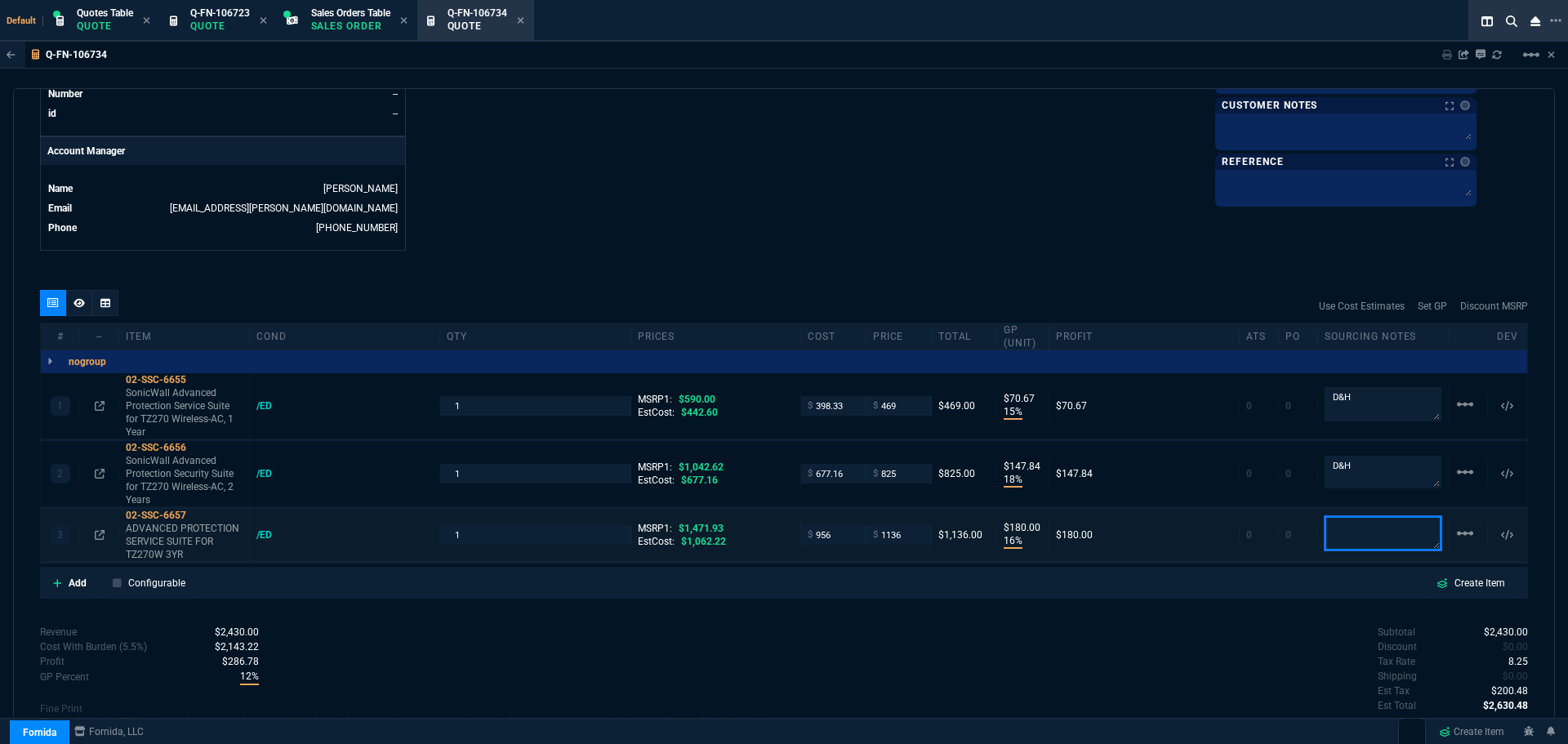
click at [1348, 537] on textarea at bounding box center [1382, 534] width 117 height 34
type textarea "D&H"
click at [198, 449] on icon at bounding box center [196, 448] width 9 height 10
click at [102, 472] on icon at bounding box center [100, 474] width 10 height 10
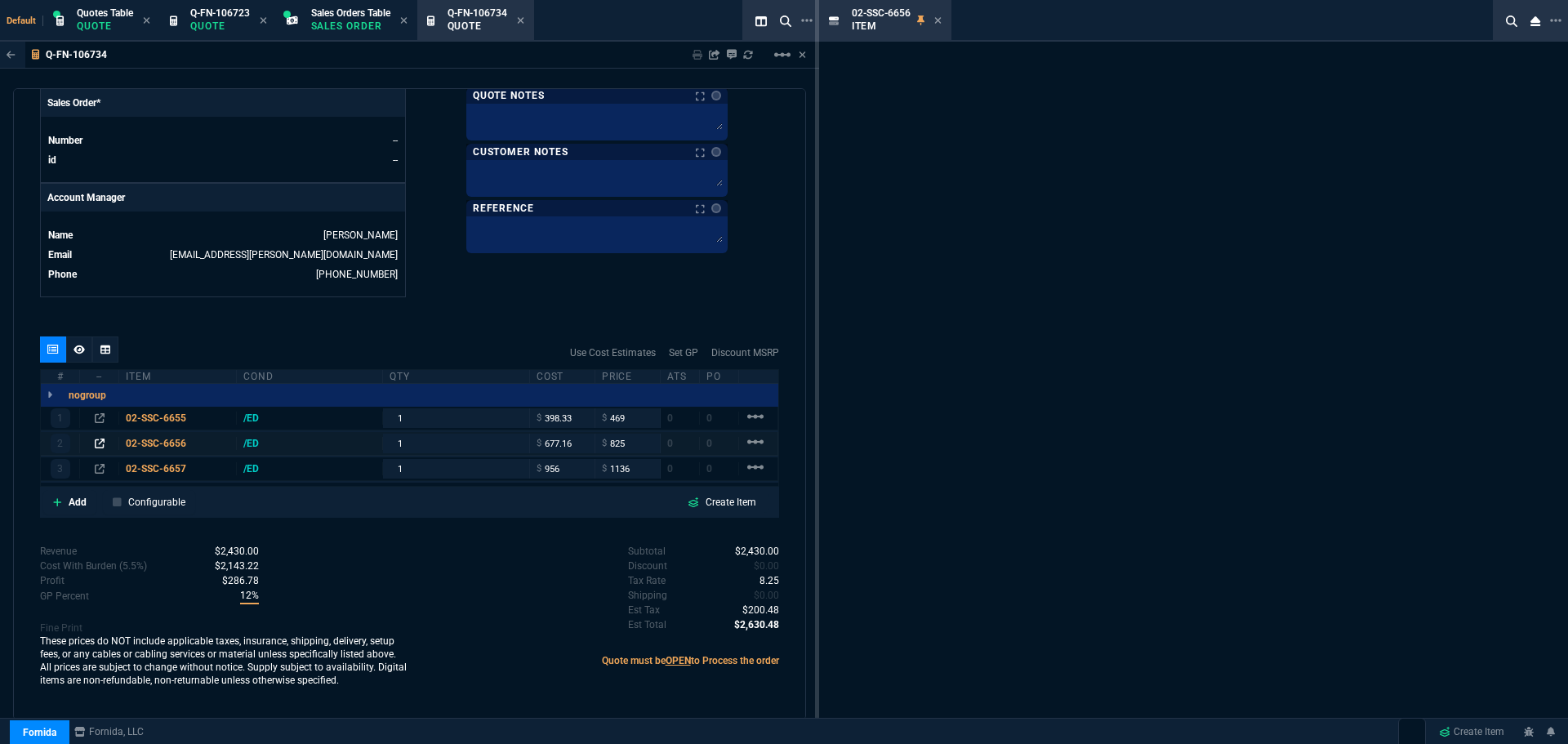
scroll to position [697, 0]
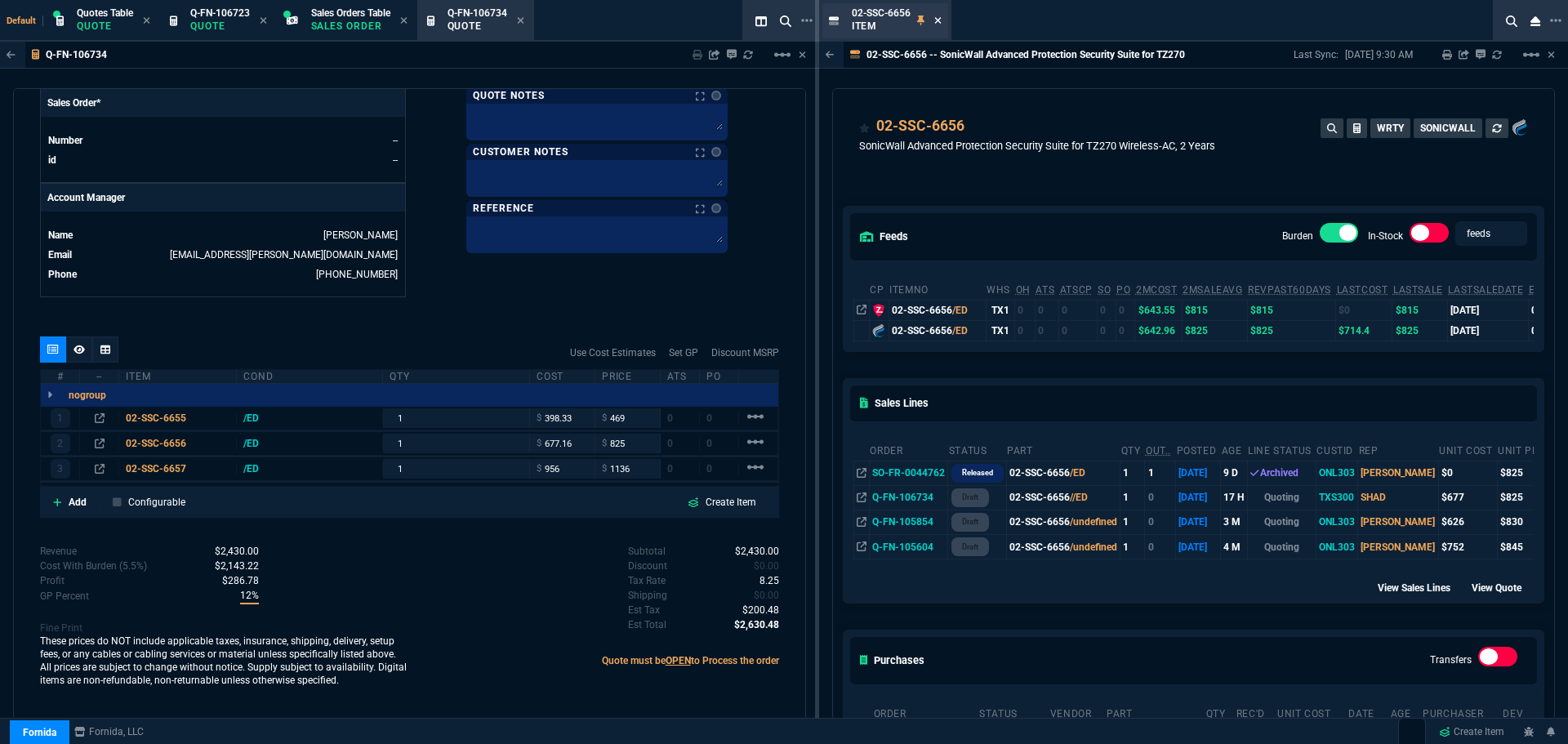
click at [935, 23] on icon at bounding box center [938, 21] width 7 height 10
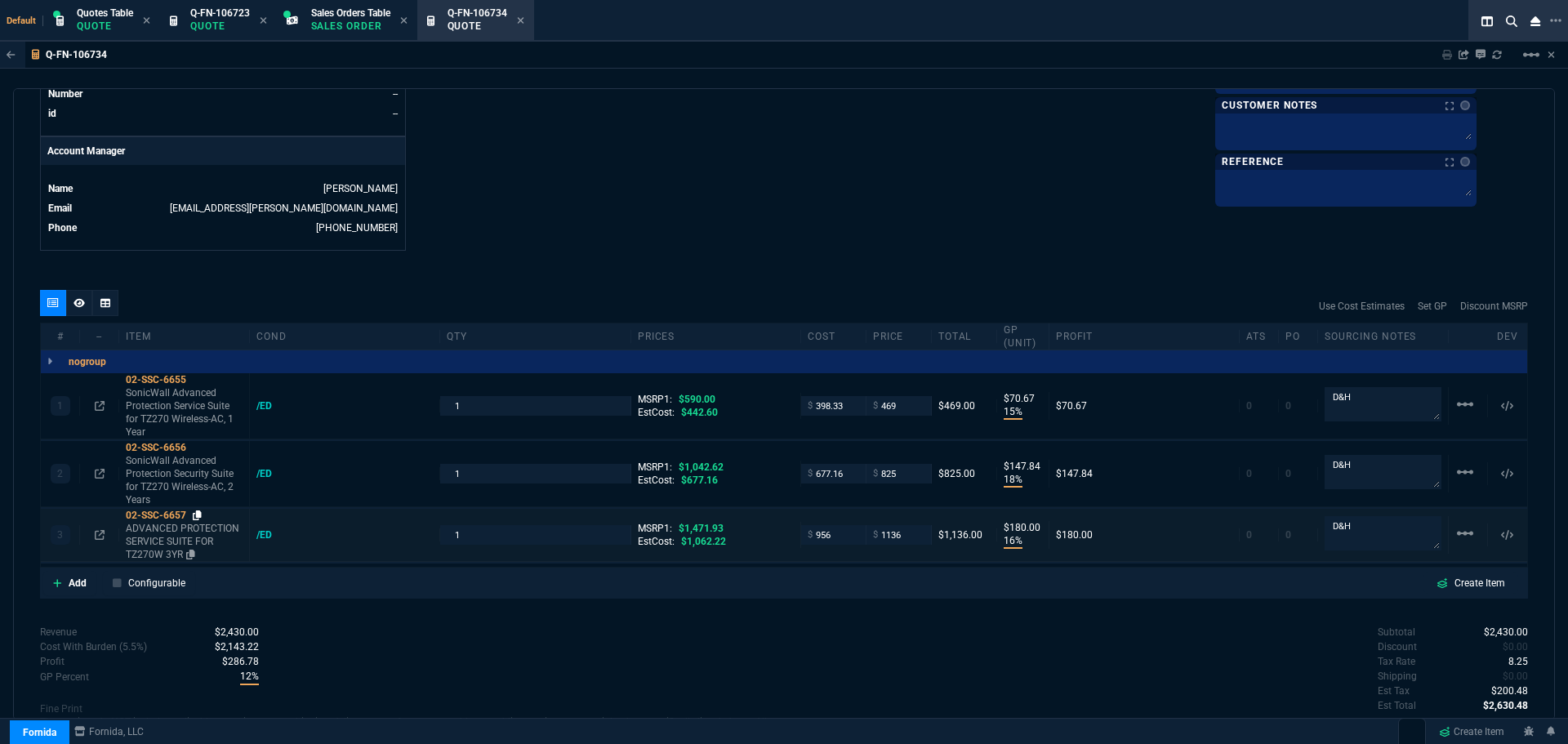
click at [198, 518] on icon at bounding box center [196, 516] width 9 height 10
click at [909, 533] on input "1136" at bounding box center [899, 535] width 52 height 19
type input "1145"
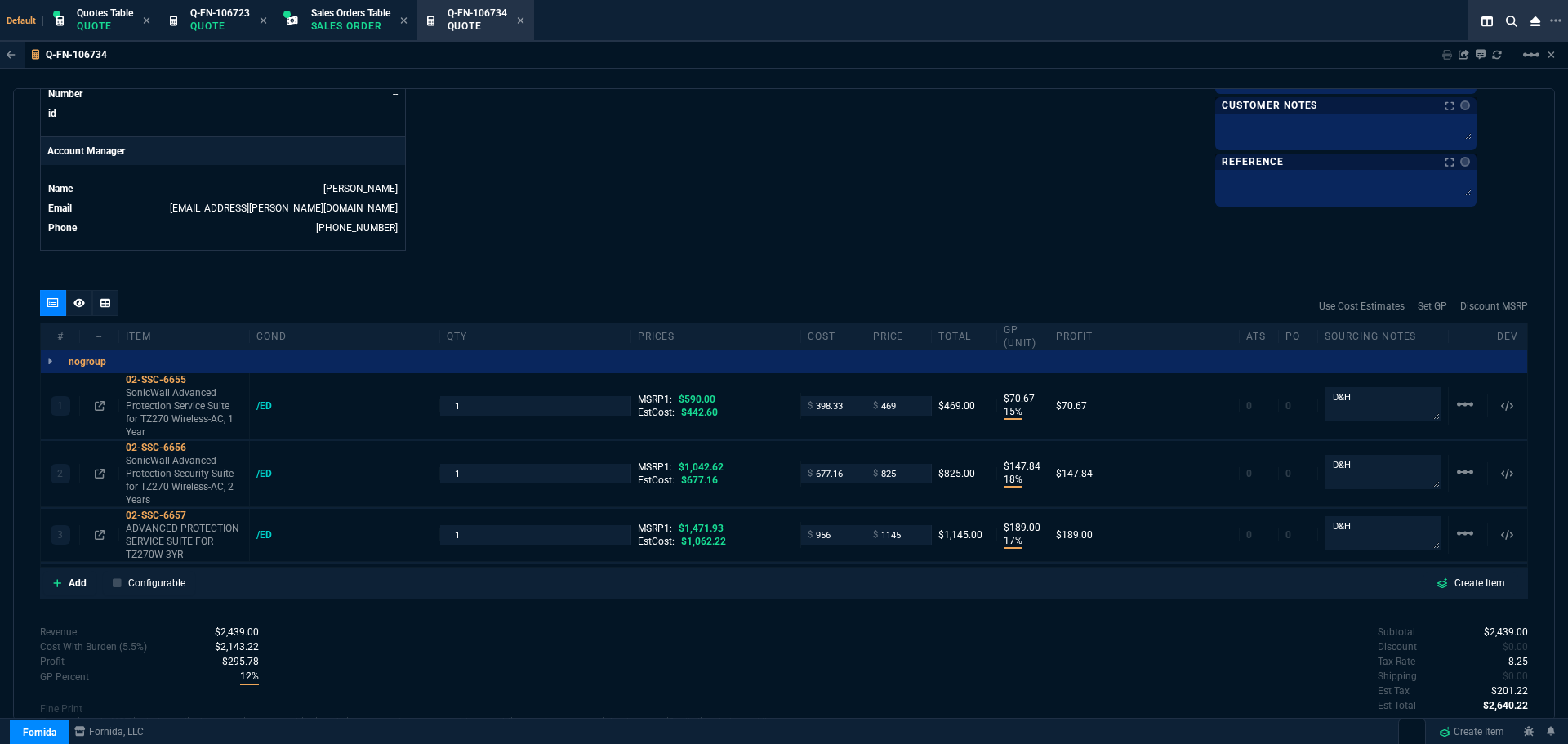
type input "17"
type input "189"
type input "22"
click at [99, 537] on icon at bounding box center [100, 536] width 10 height 10
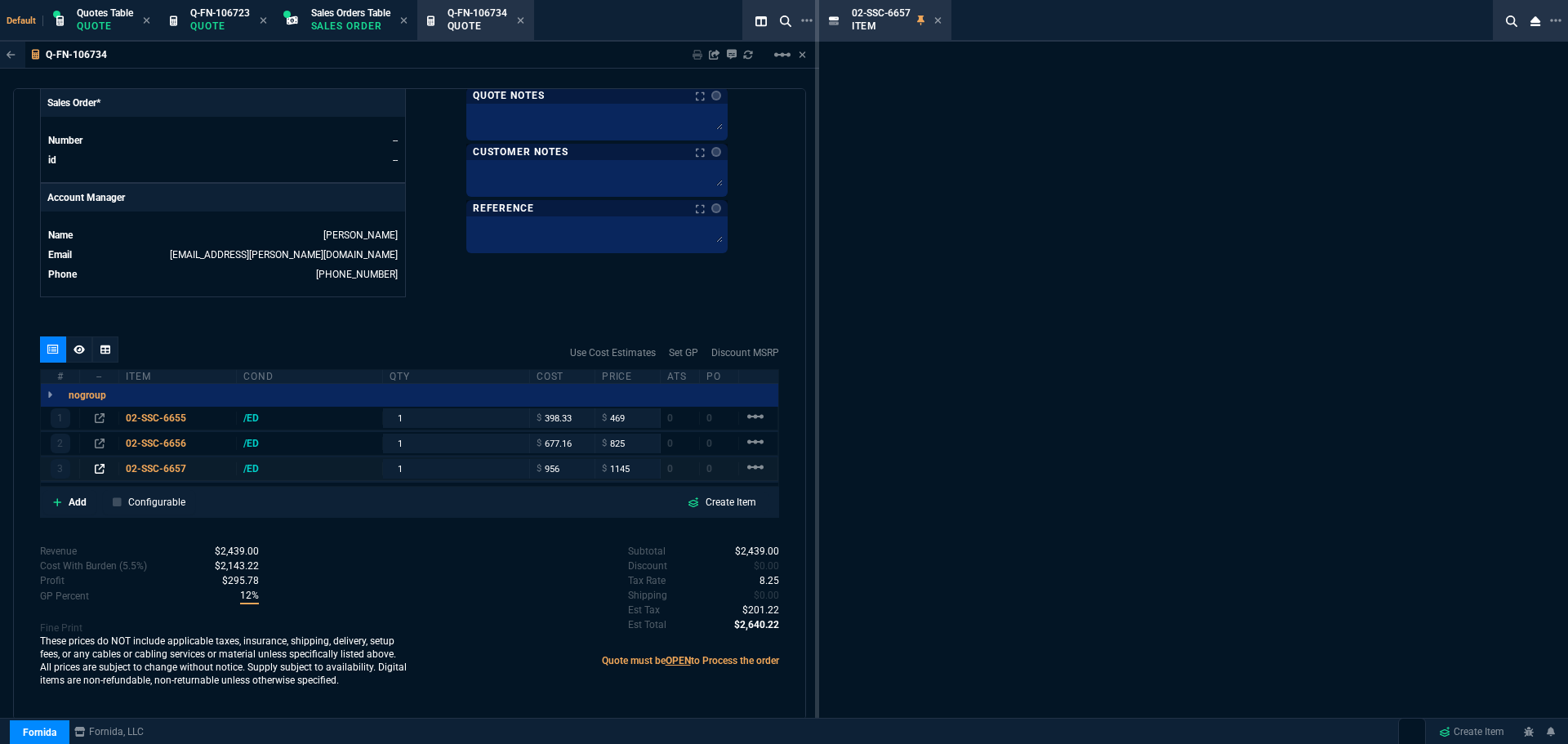
scroll to position [697, 0]
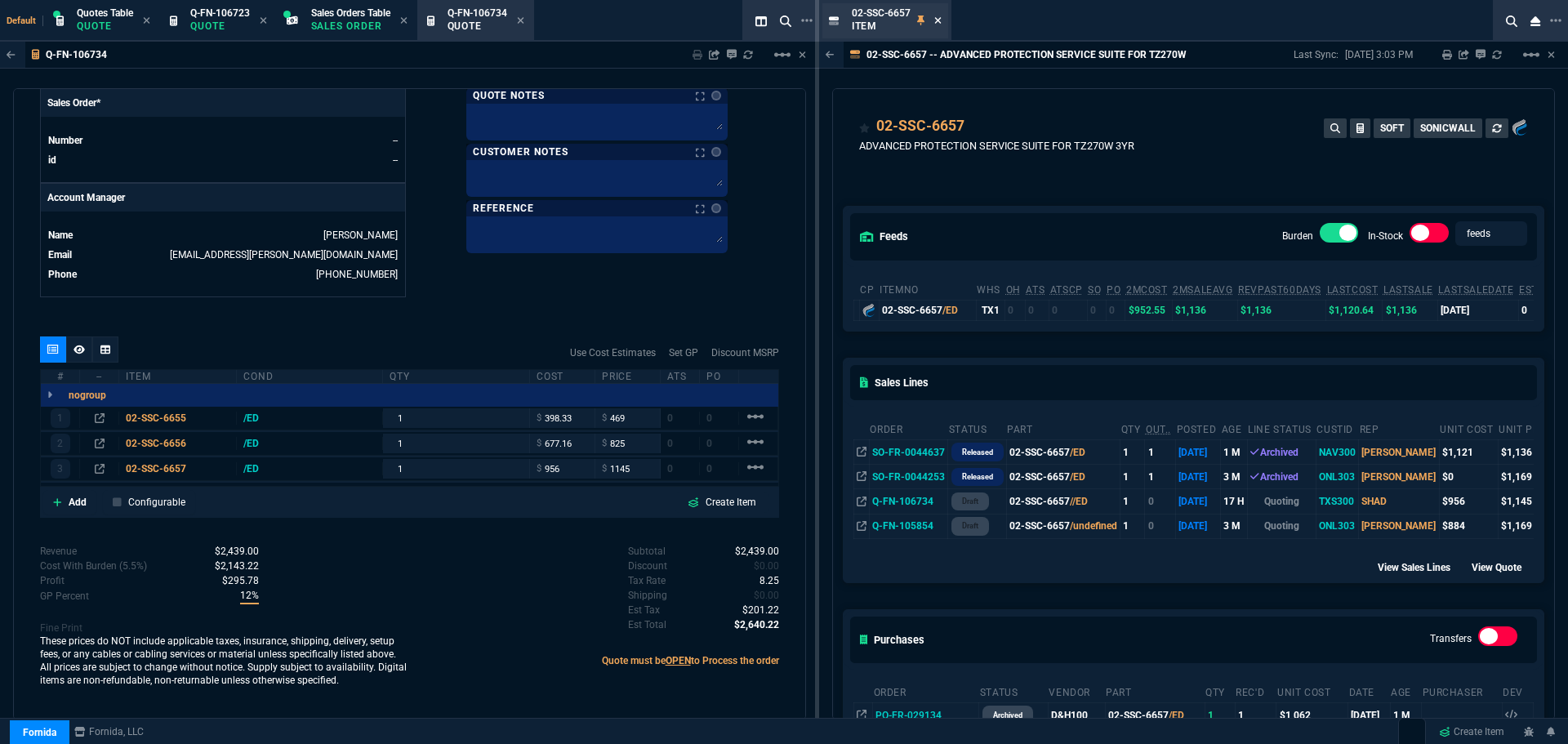
click at [938, 20] on icon at bounding box center [938, 20] width 7 height 7
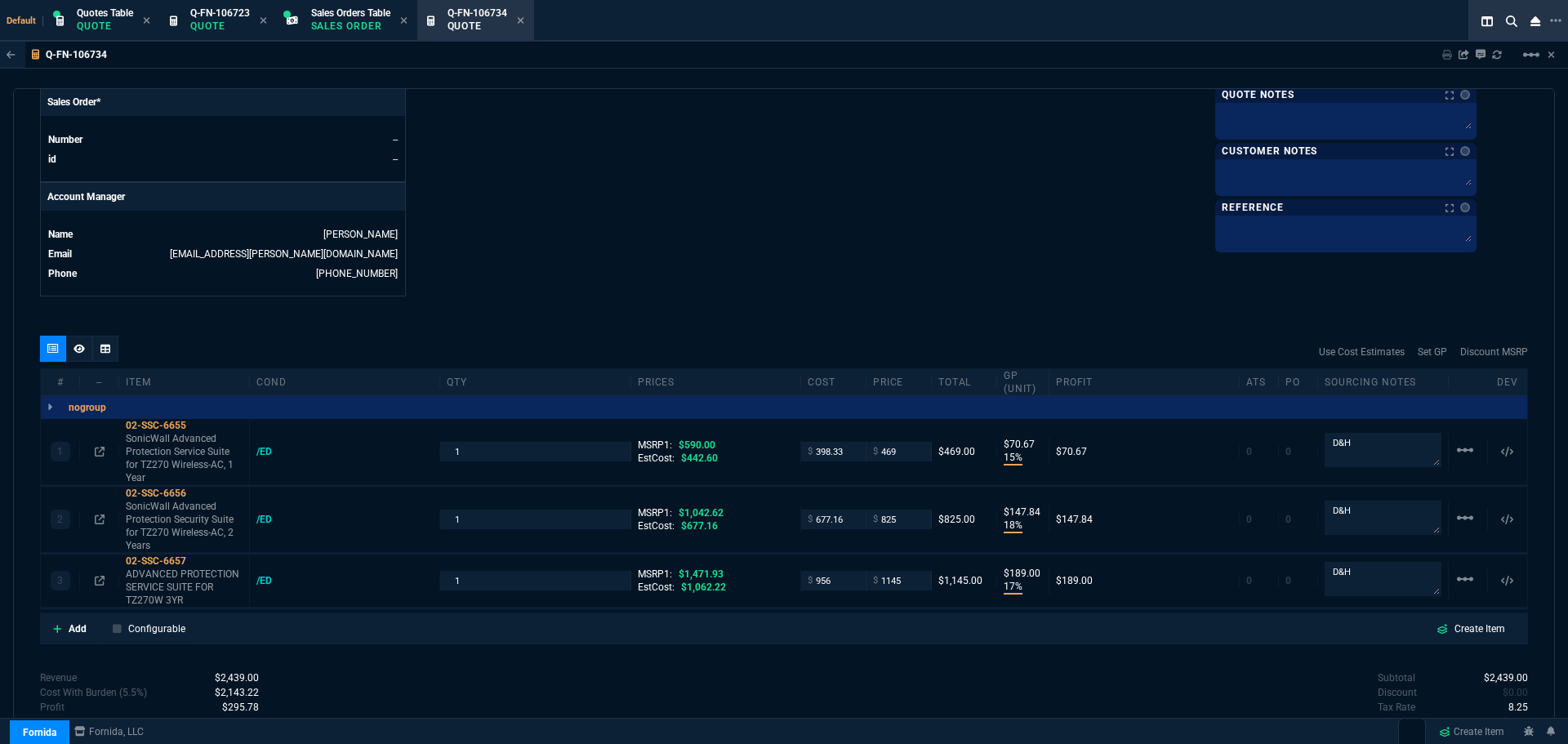
scroll to position [743, 0]
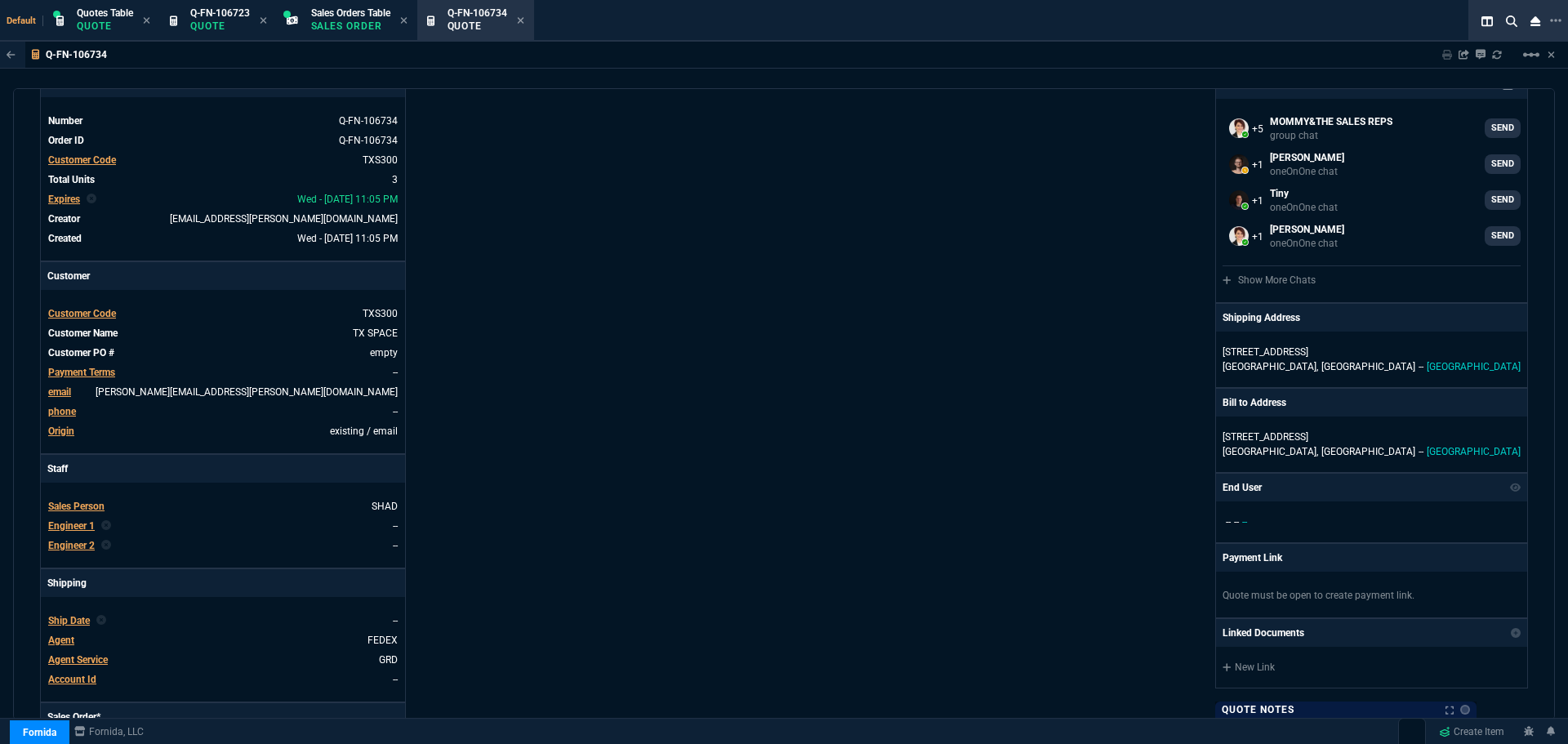
scroll to position [0, 0]
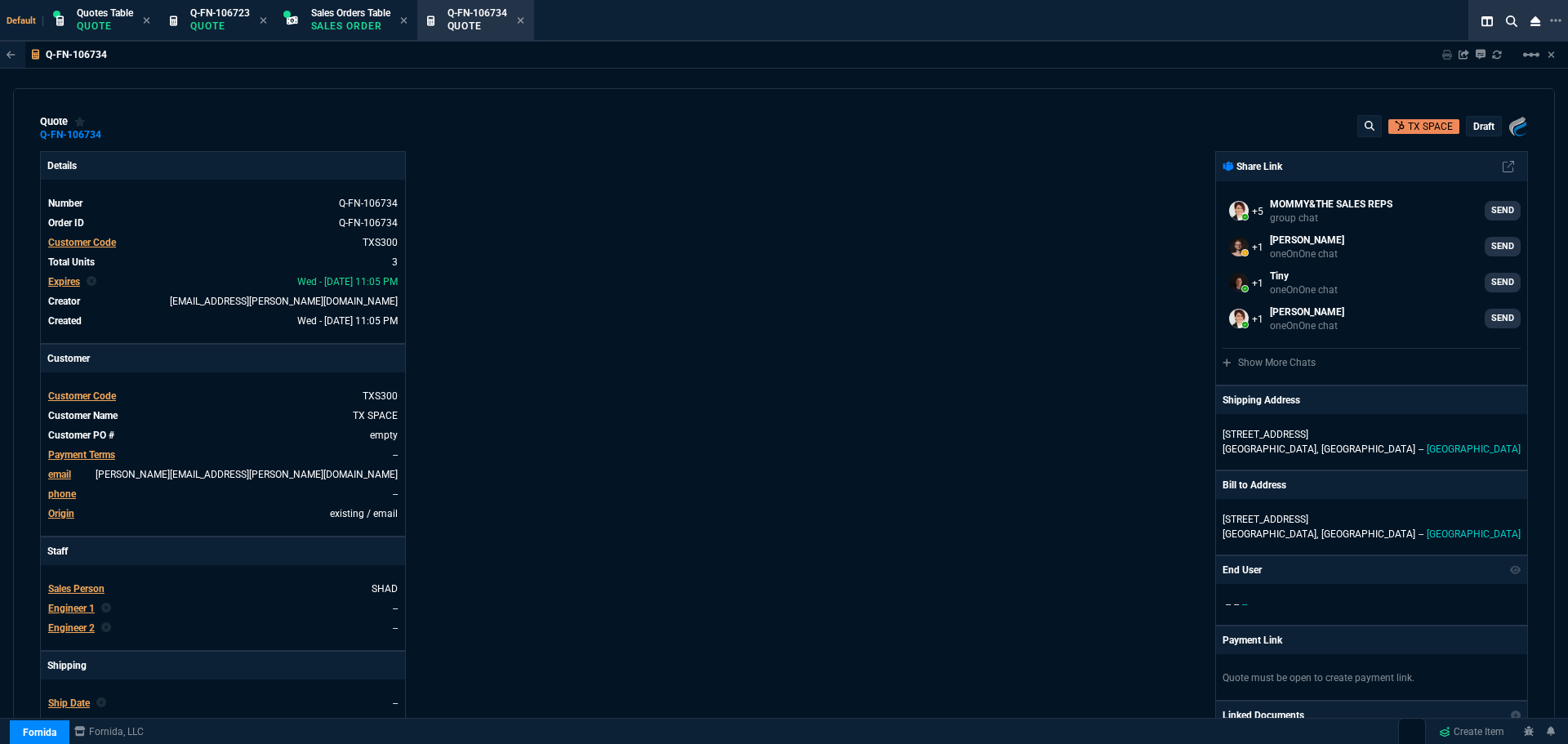
click at [1479, 124] on p "draft" at bounding box center [1483, 126] width 21 height 13
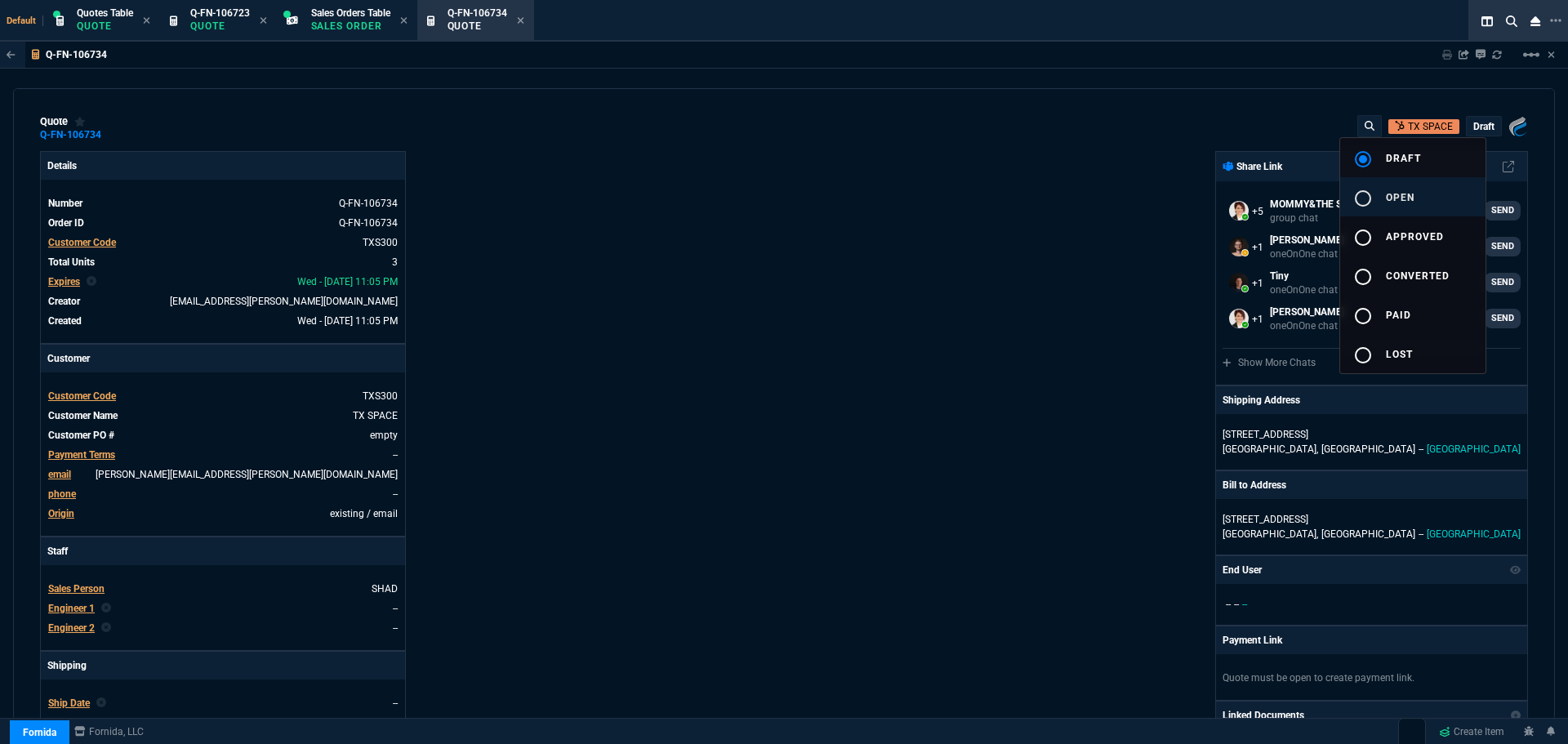
click at [1369, 198] on mat-icon "radio_button_unchecked" at bounding box center [1364, 198] width 20 height 20
click at [1023, 270] on div at bounding box center [784, 372] width 1568 height 744
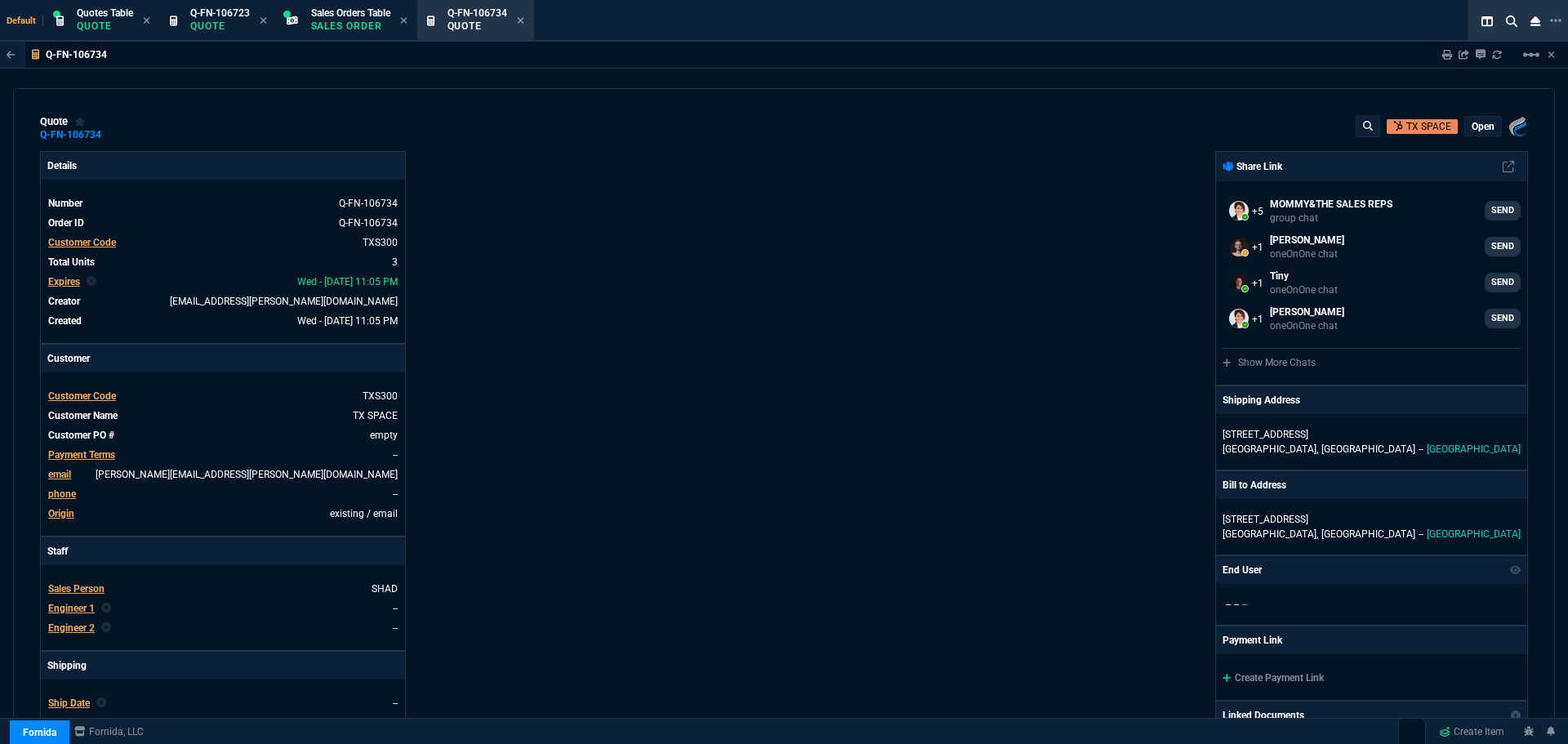
type input "15"
type input "71"
type input "18"
type input "148"
type input "17"
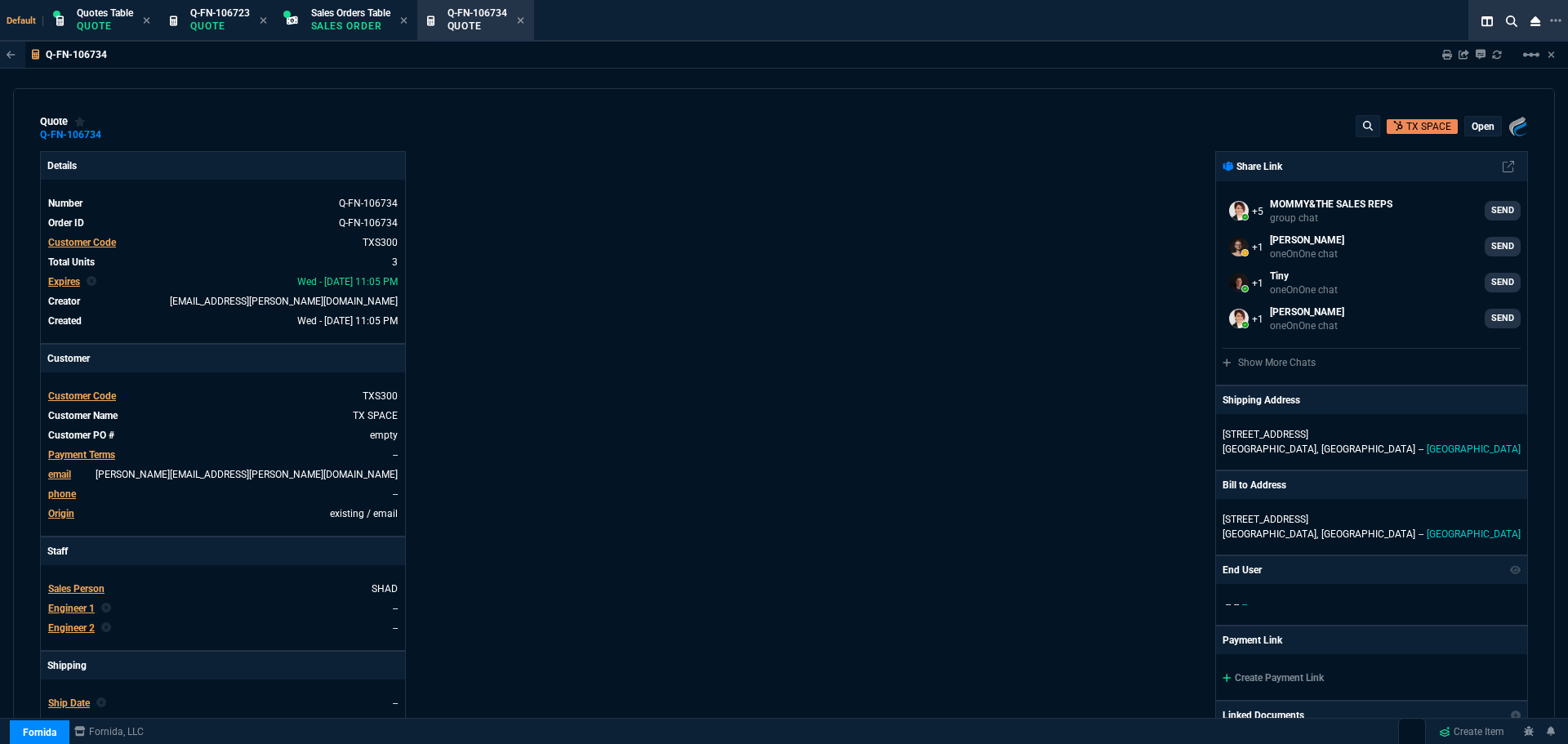
type input "189"
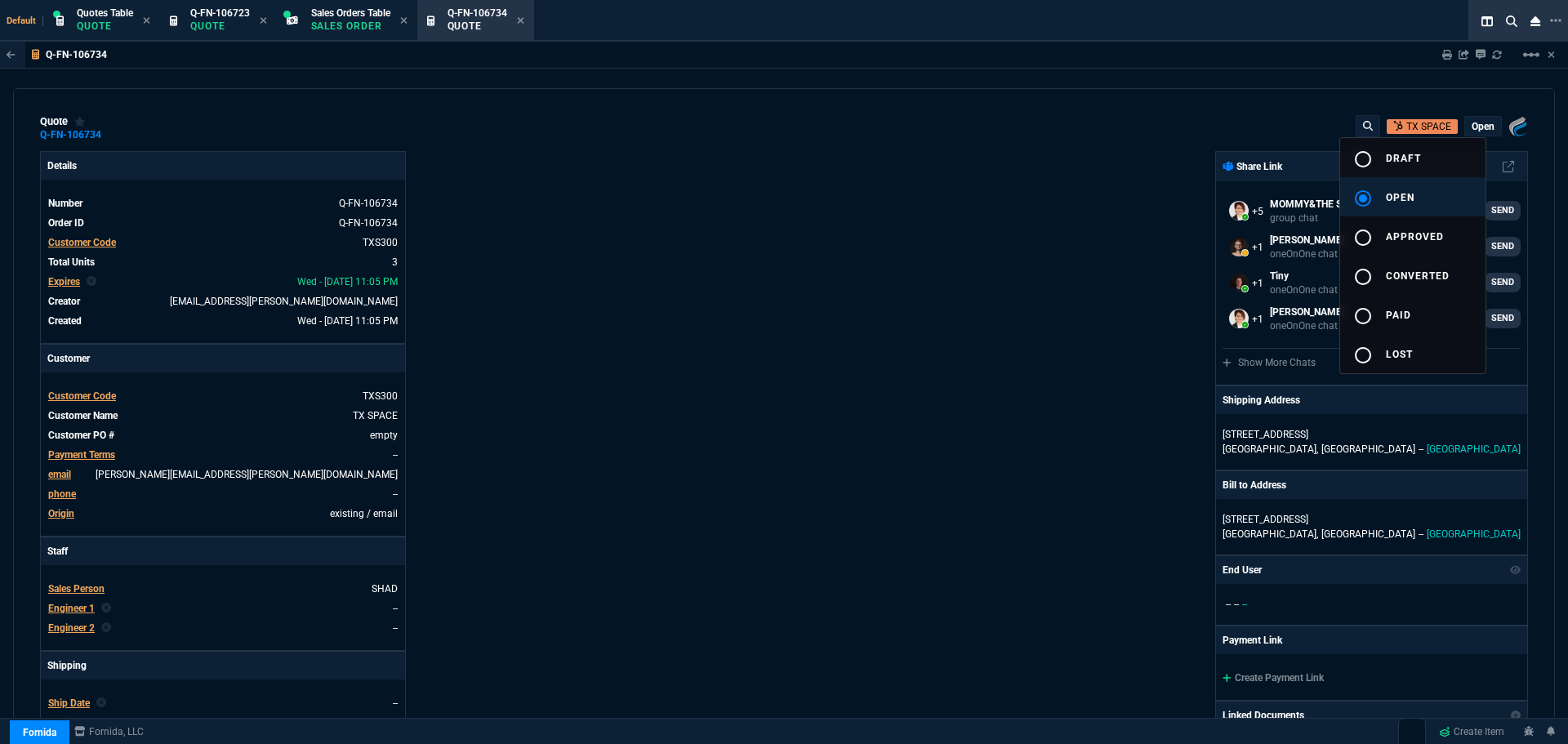
type input "21"
type input "22"
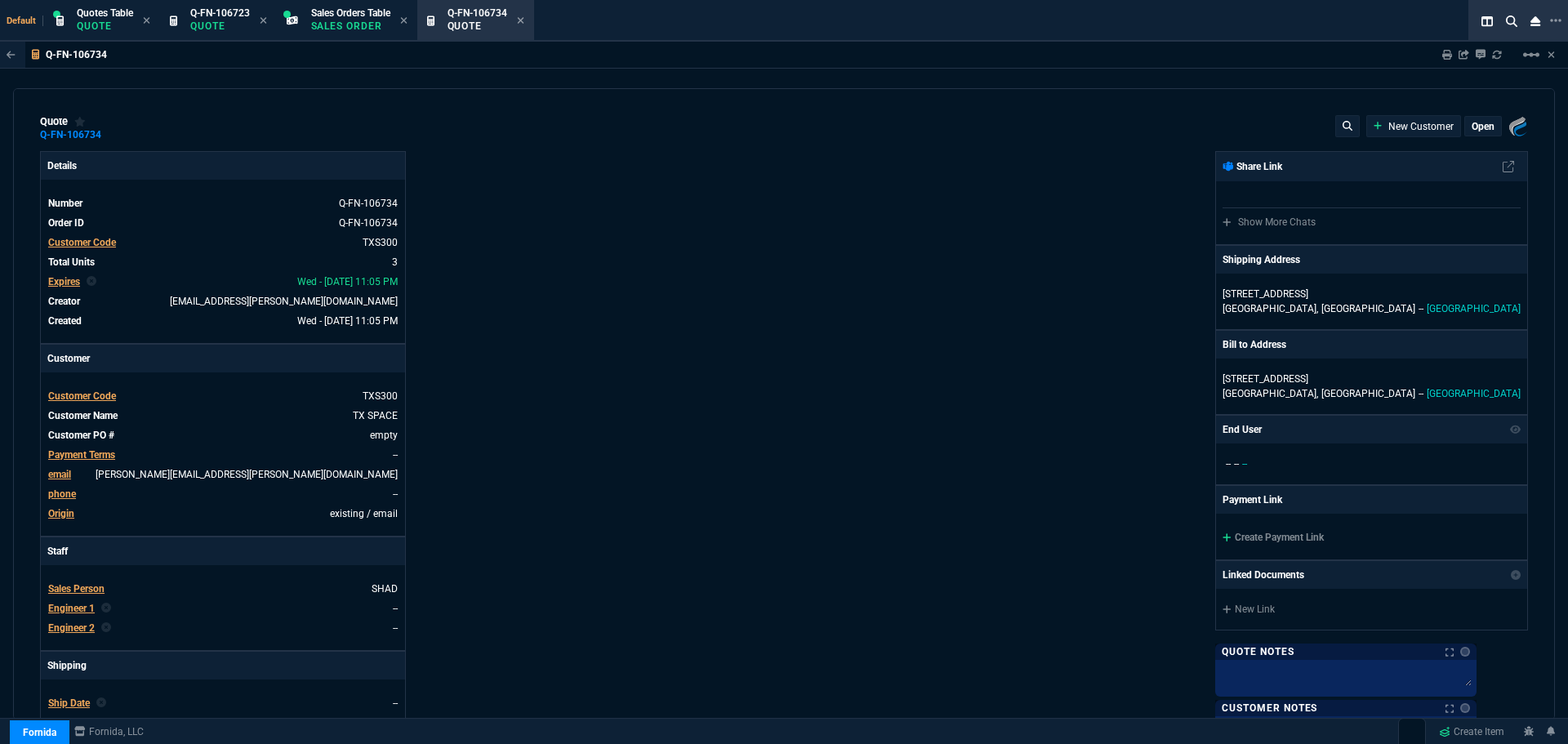
select select "16: [PERSON_NAME]"
type input "15"
type input "71"
type input "18"
type input "148"
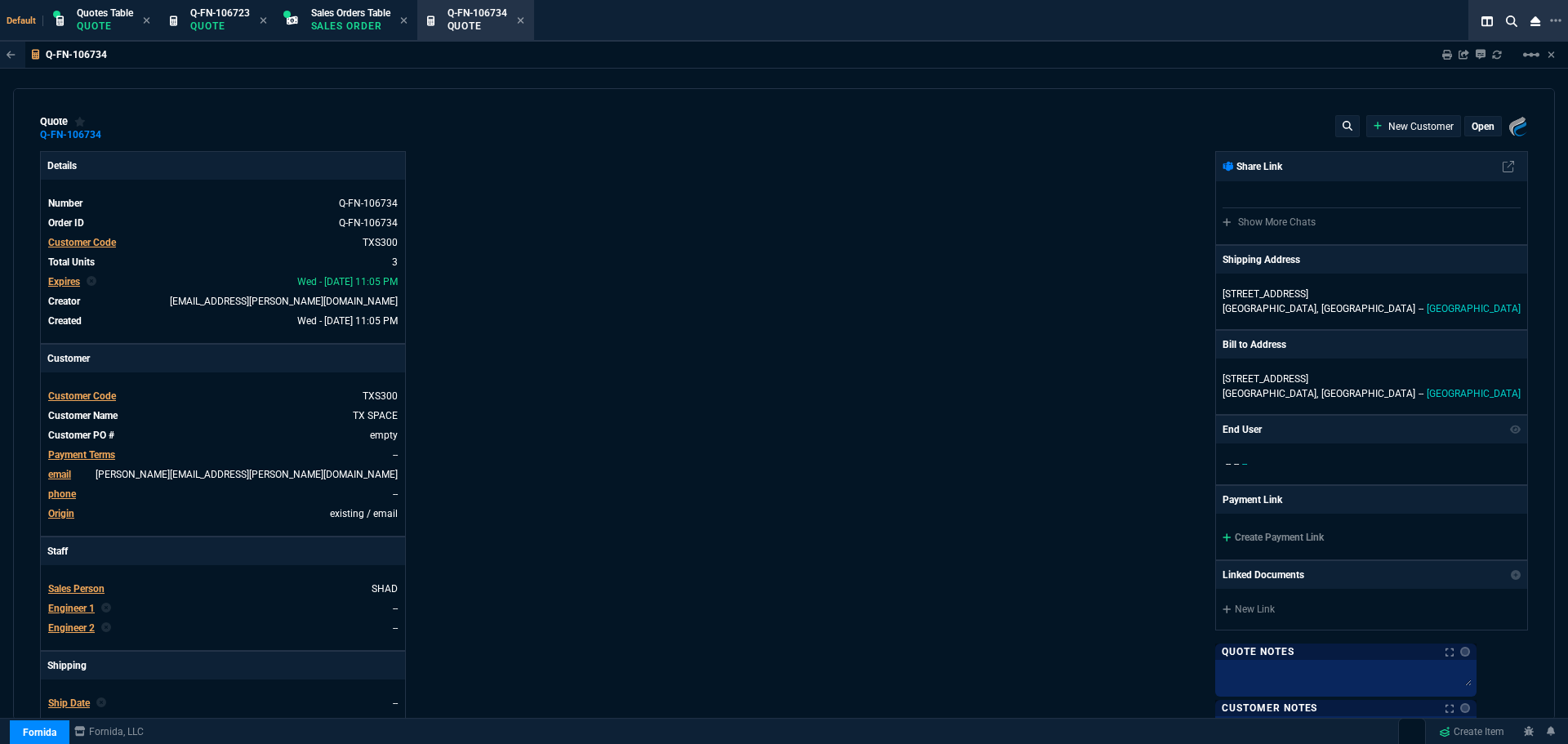
type input "1042.62"
type input "17"
type input "189"
type input "1471.93"
type input "21"
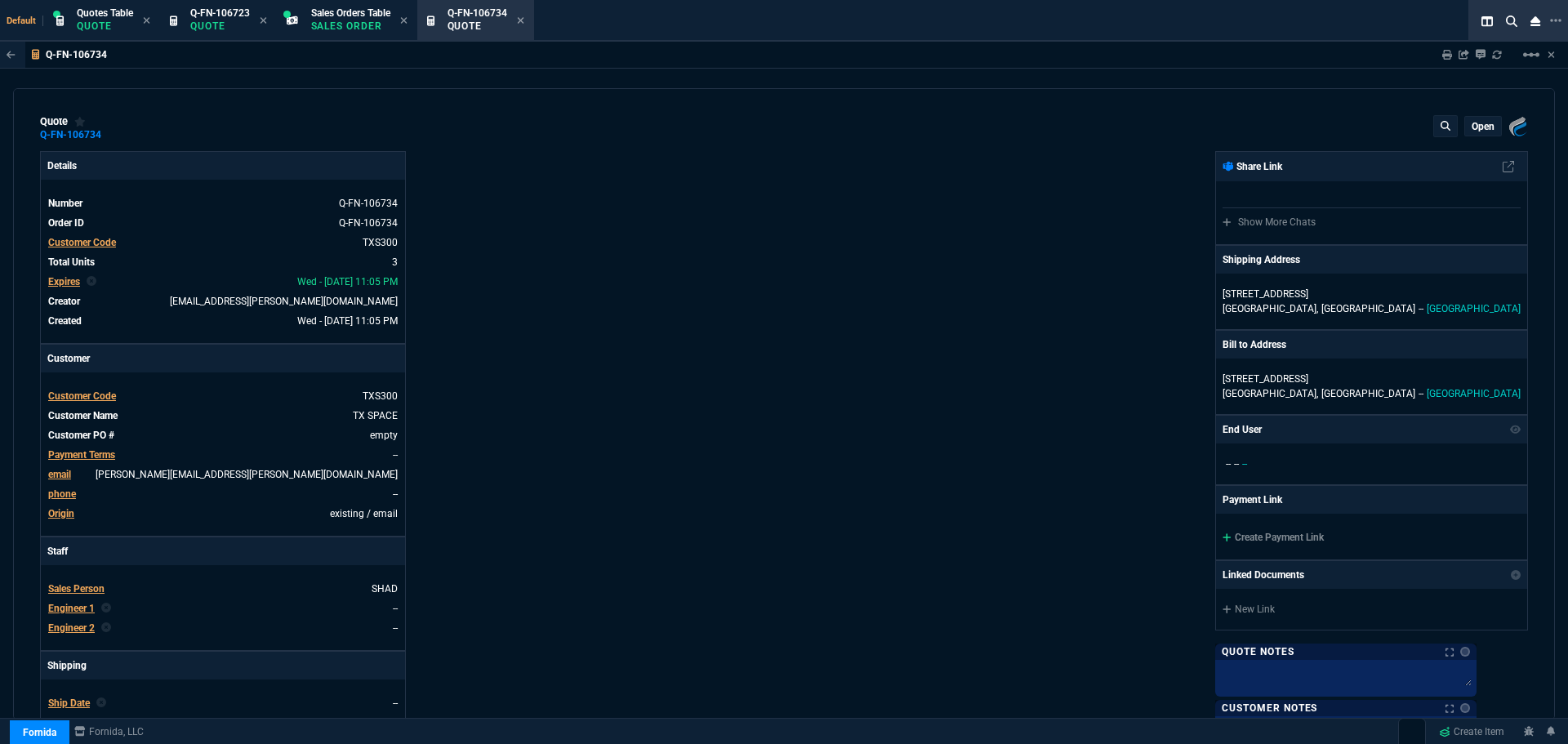
type input "21"
type input "22"
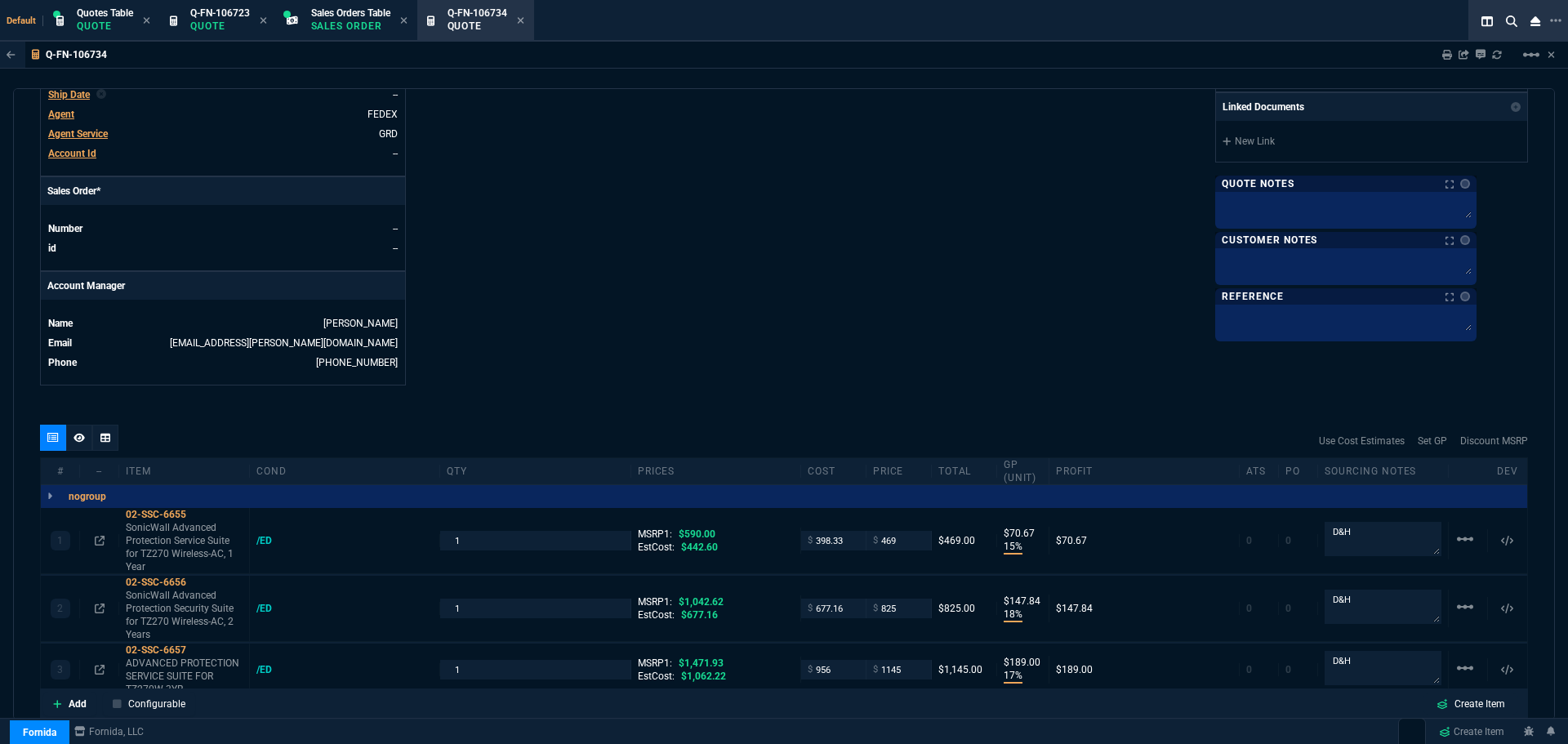
scroll to position [798, 0]
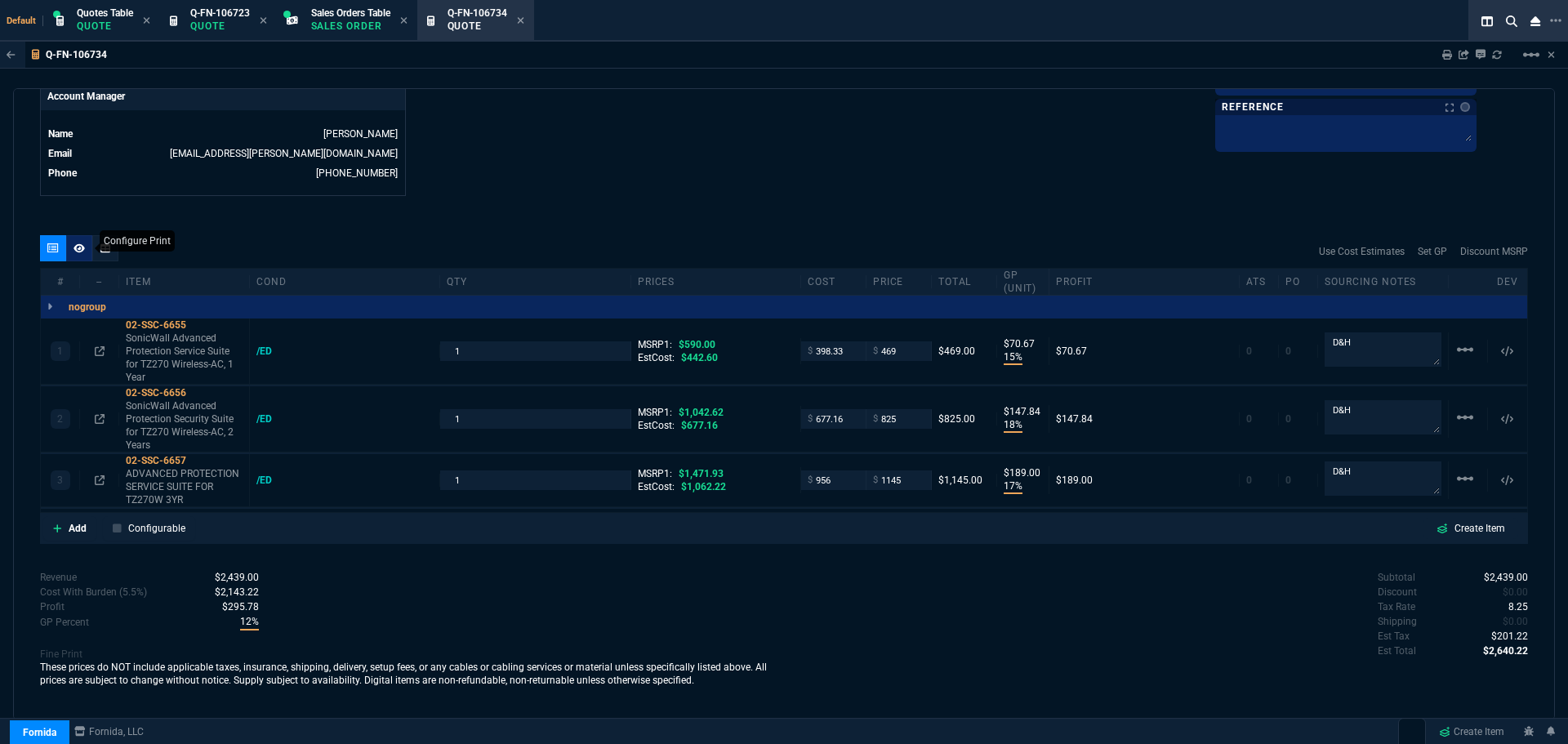
click at [83, 247] on icon at bounding box center [79, 247] width 11 height 9
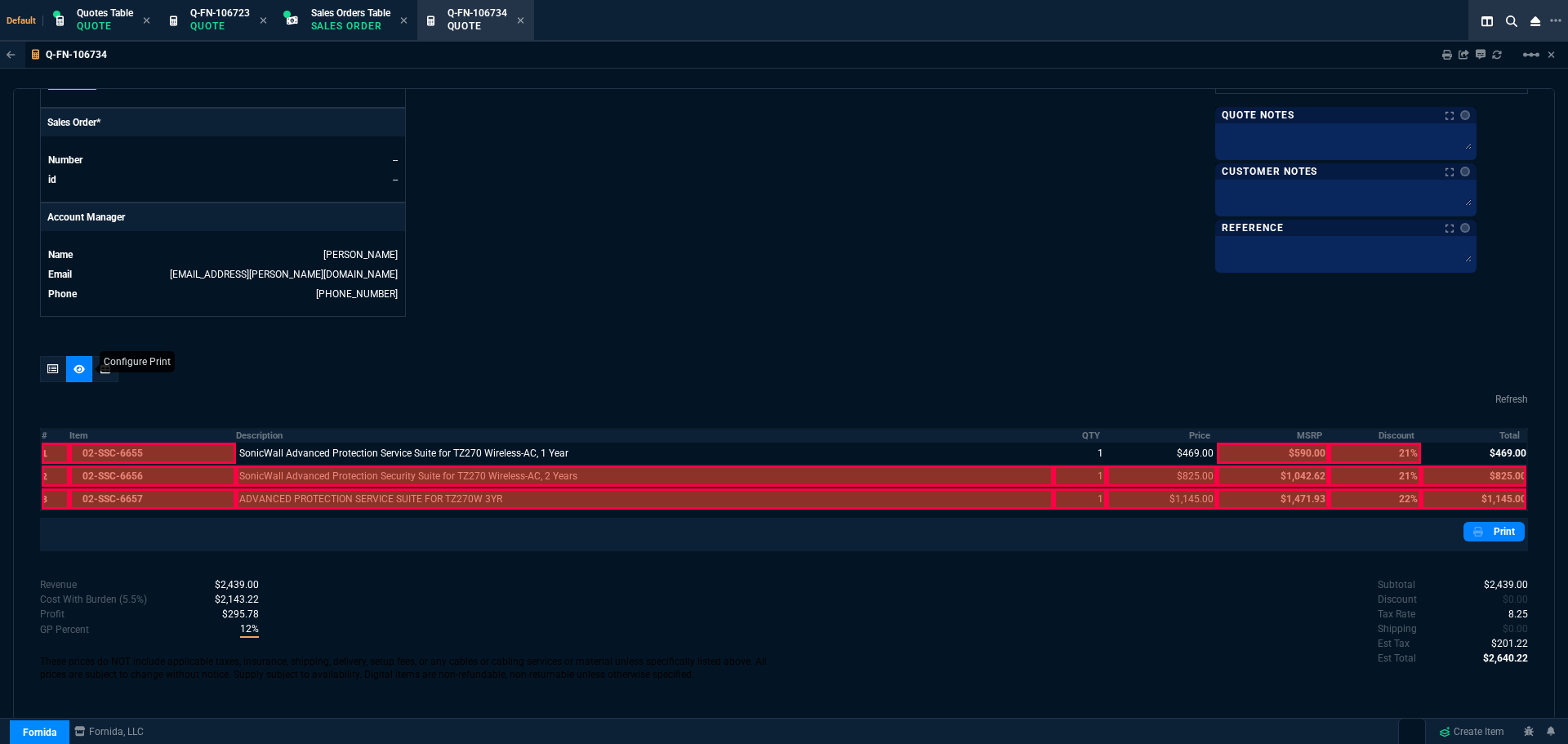
scroll to position [677, 0]
click at [256, 471] on div at bounding box center [645, 476] width 818 height 21
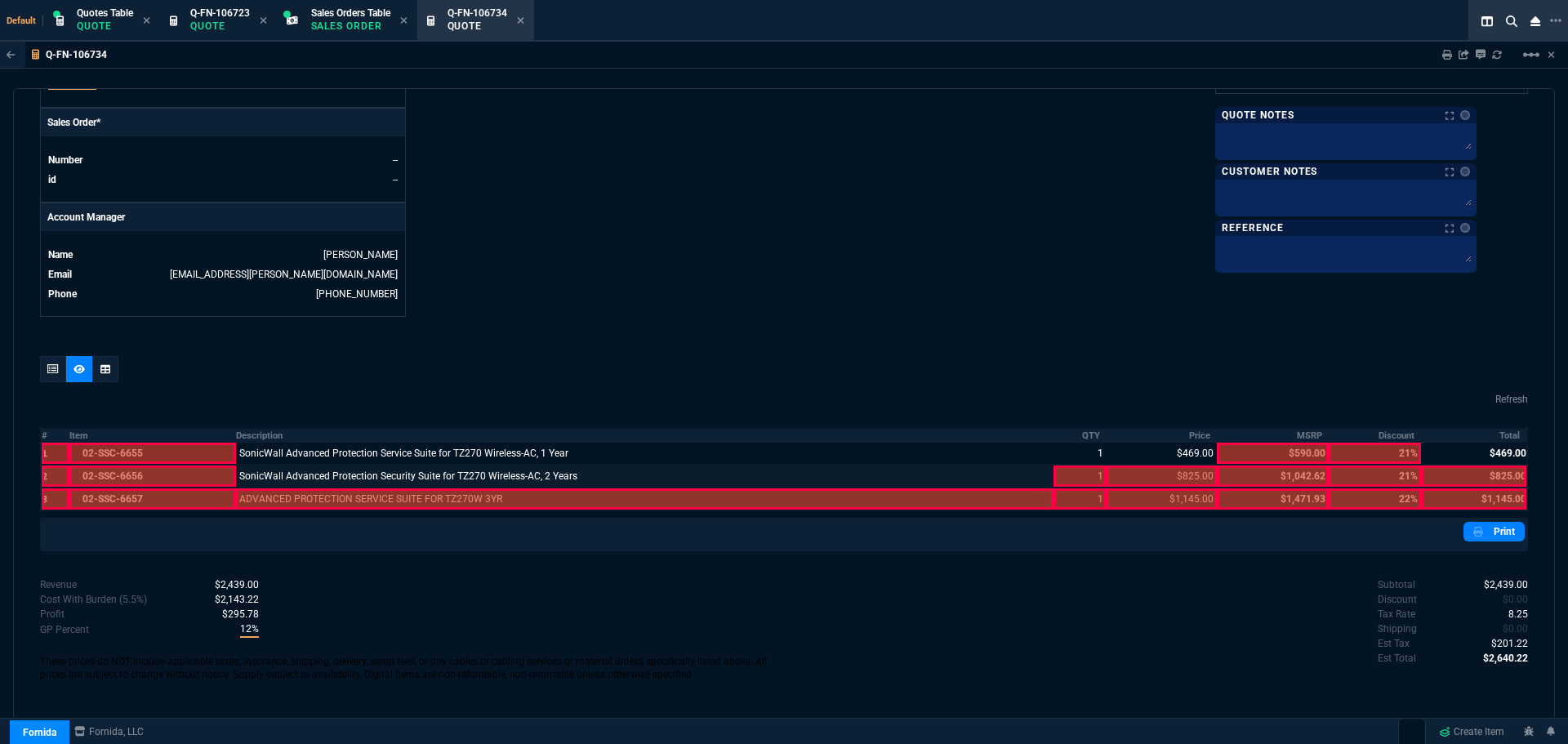
click at [260, 496] on div at bounding box center [645, 499] width 818 height 21
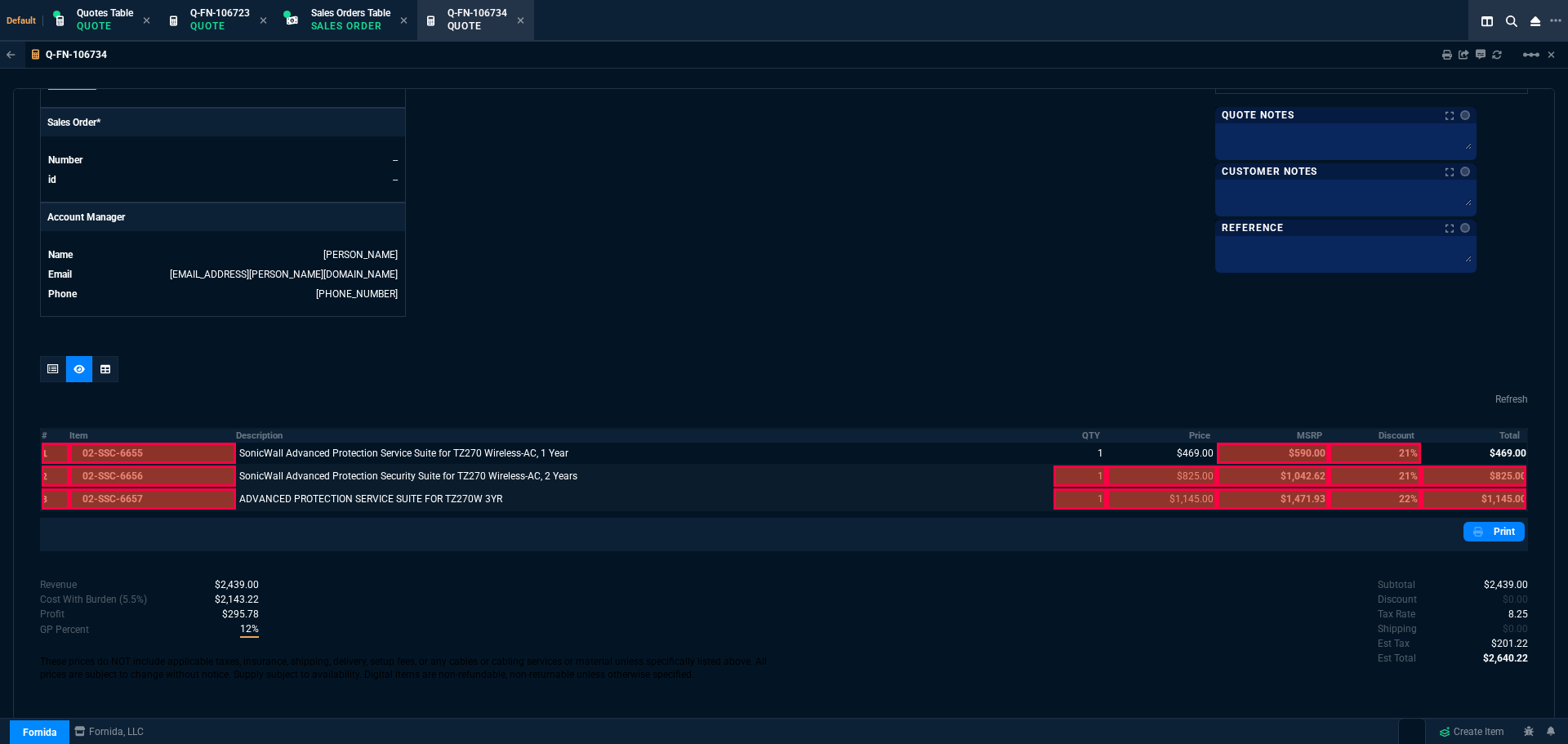
click at [1079, 475] on div at bounding box center [1079, 476] width 53 height 21
click at [1145, 474] on div at bounding box center [1162, 476] width 111 height 21
click at [1095, 499] on div at bounding box center [1079, 499] width 53 height 21
click at [1135, 503] on div at bounding box center [1162, 499] width 111 height 21
click at [1432, 502] on div at bounding box center [1474, 499] width 106 height 21
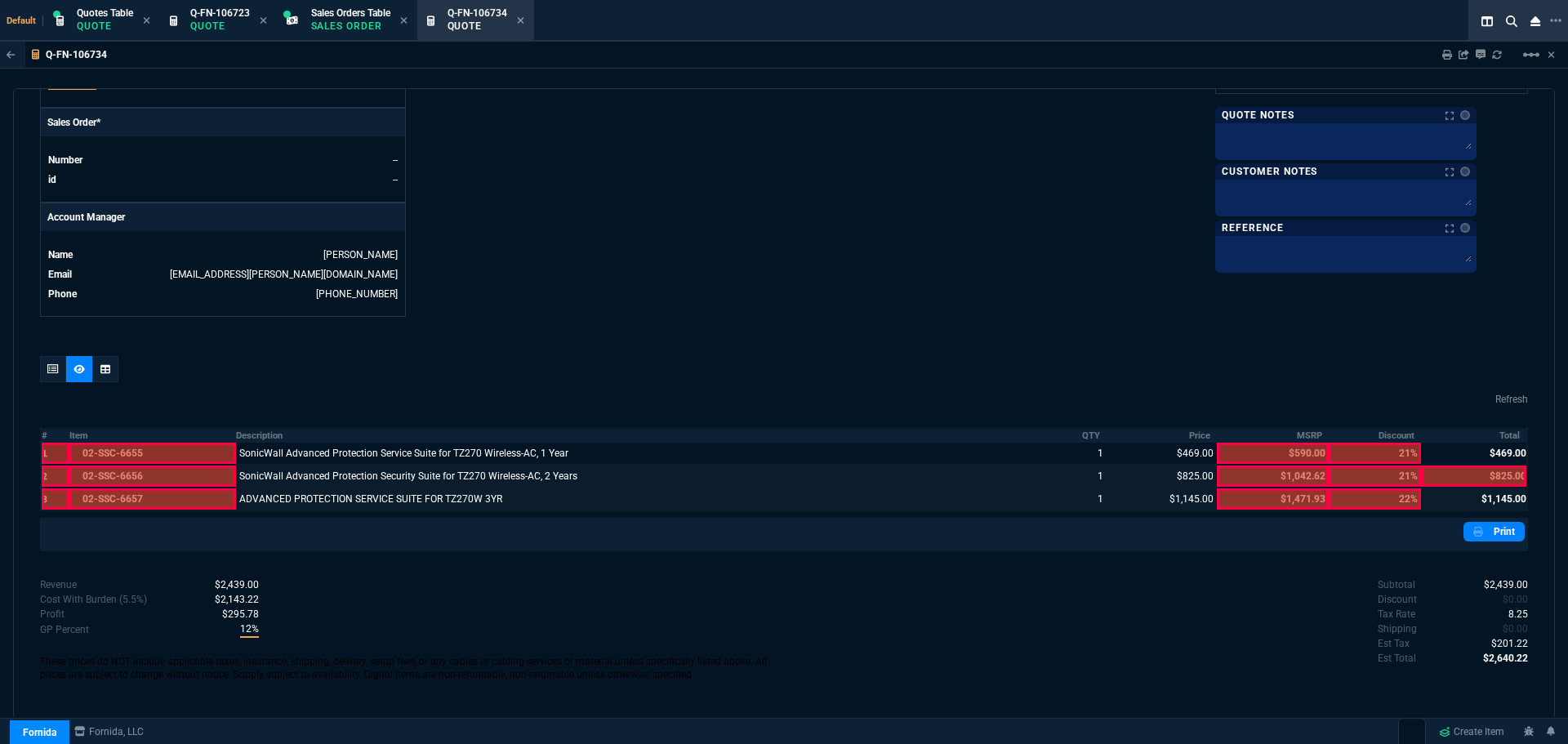
click at [1438, 473] on div at bounding box center [1474, 476] width 106 height 21
click at [1502, 534] on link "Print" at bounding box center [1494, 532] width 61 height 20
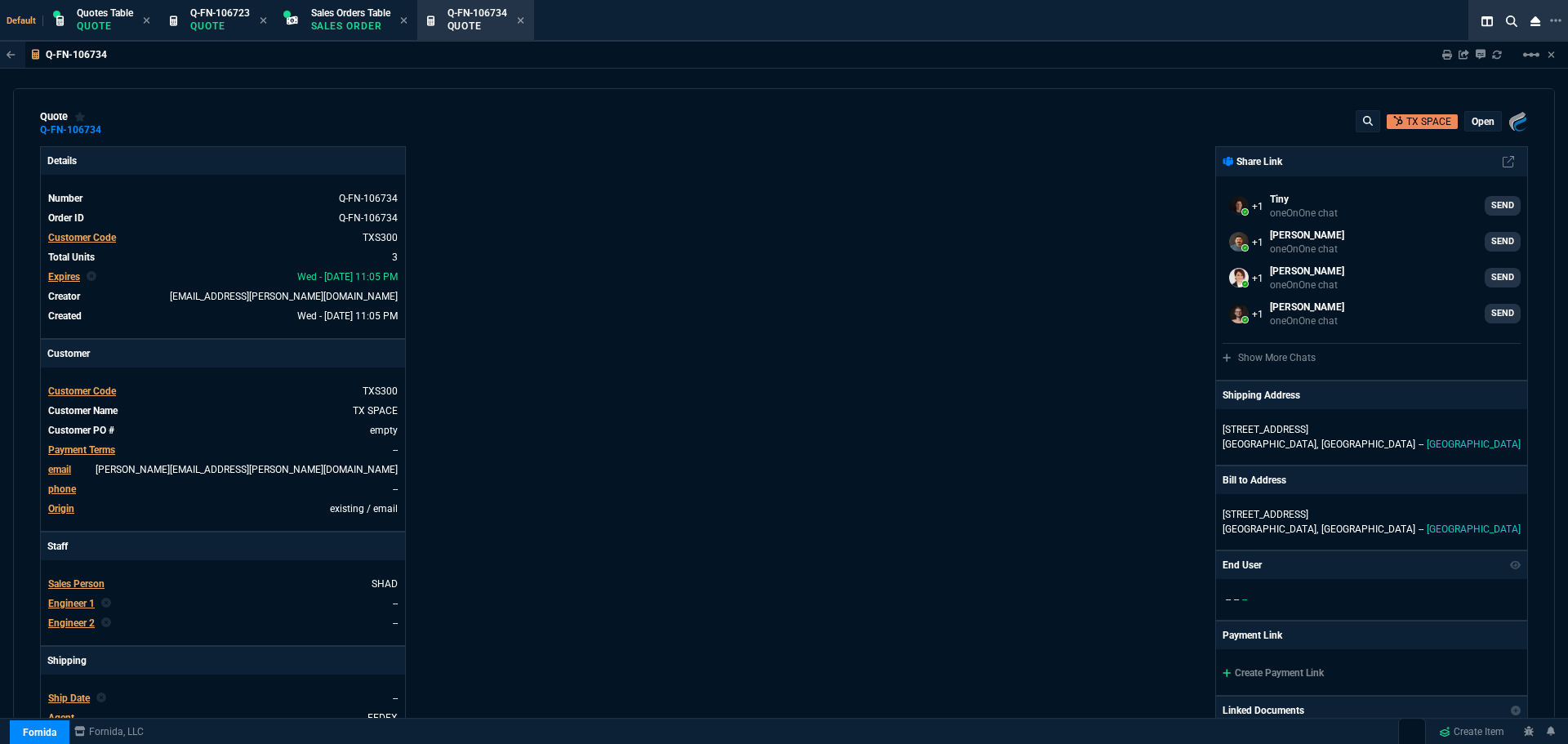
scroll to position [0, 0]
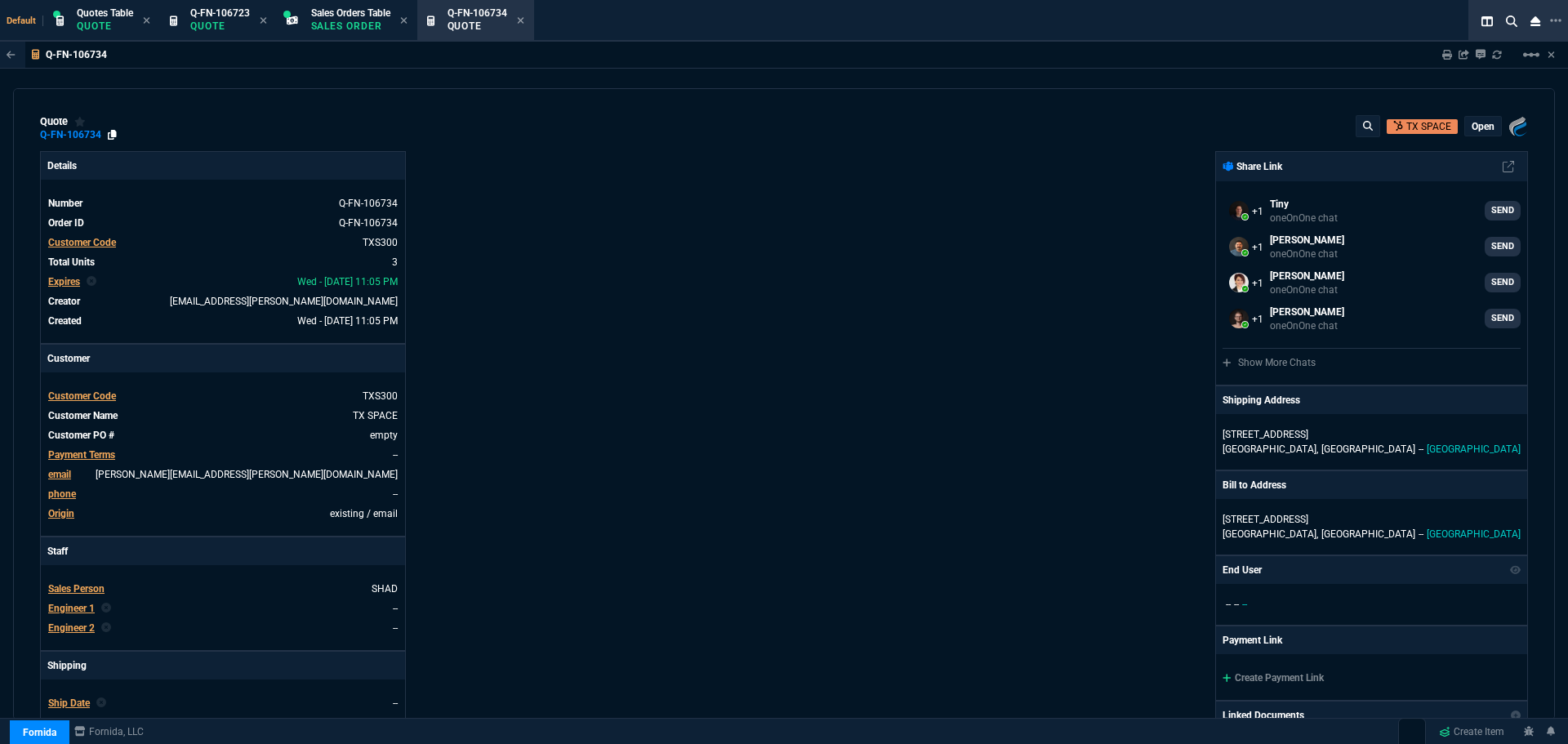
click at [113, 134] on icon at bounding box center [112, 135] width 9 height 10
